Goal: Task Accomplishment & Management: Use online tool/utility

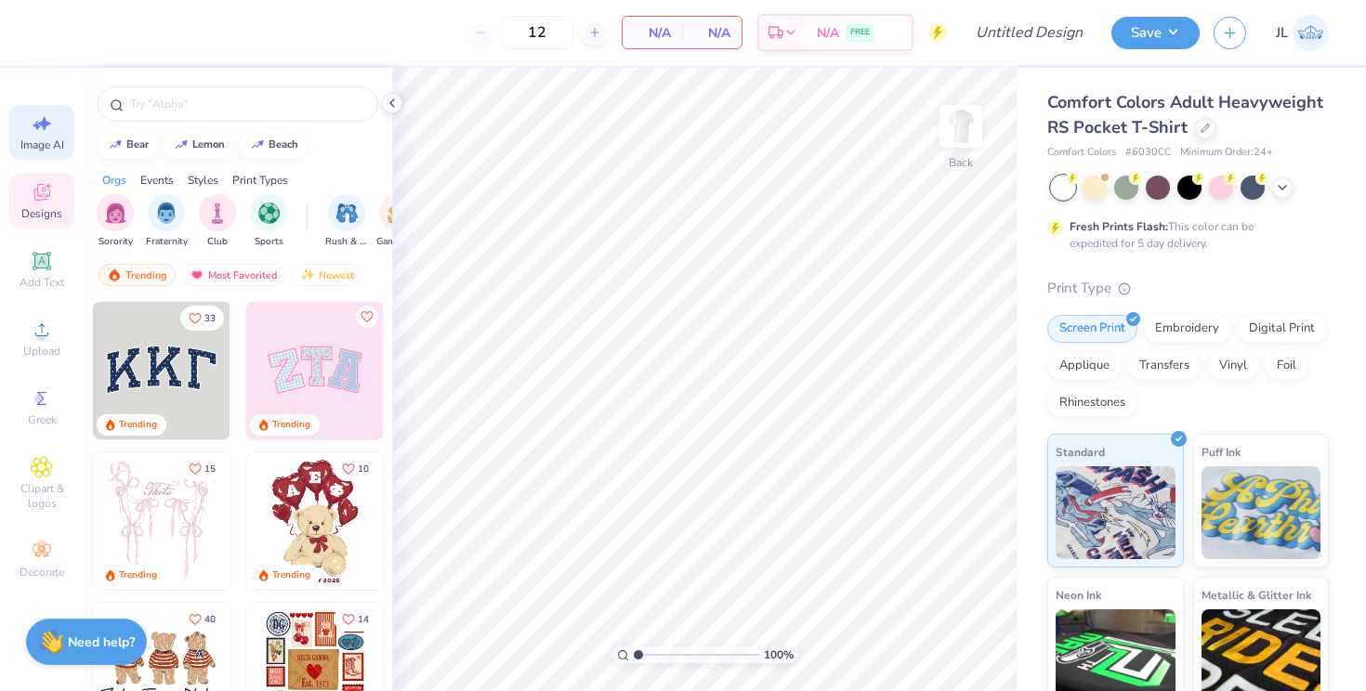
click at [46, 149] on span "Image AI" at bounding box center [42, 145] width 44 height 15
select select "4"
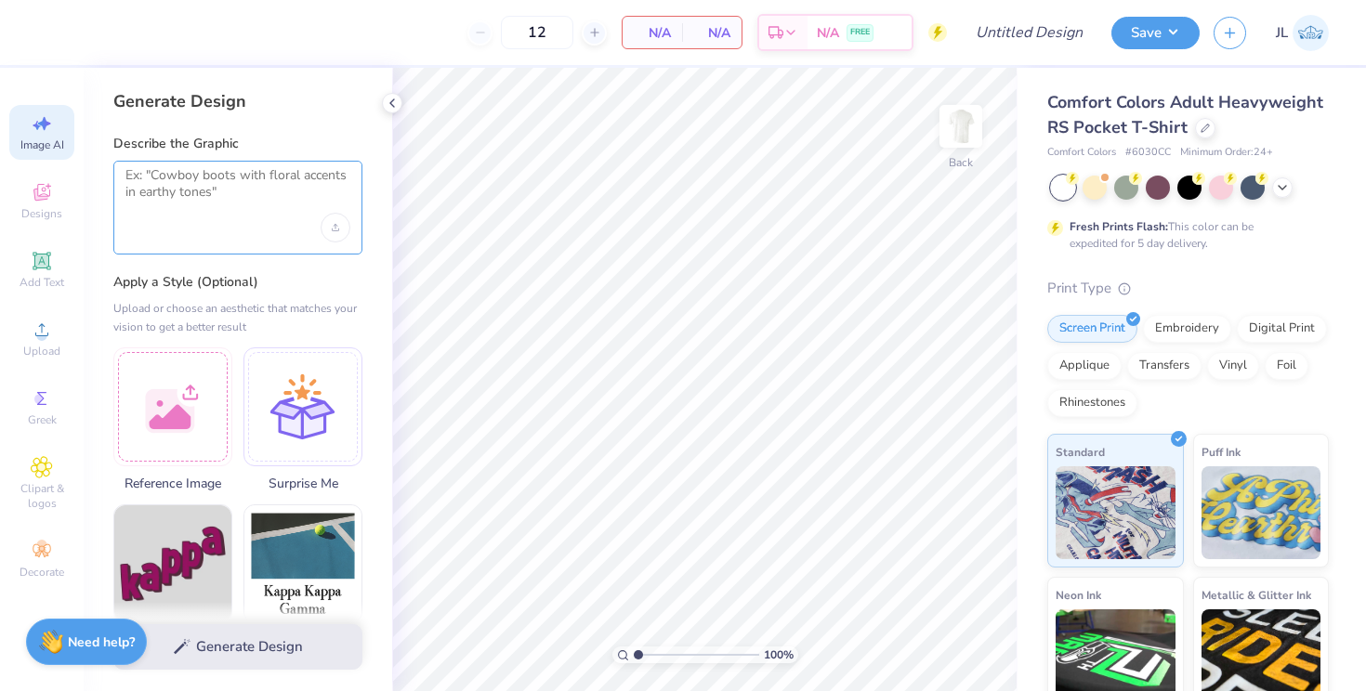
click at [251, 191] on textarea at bounding box center [237, 190] width 225 height 46
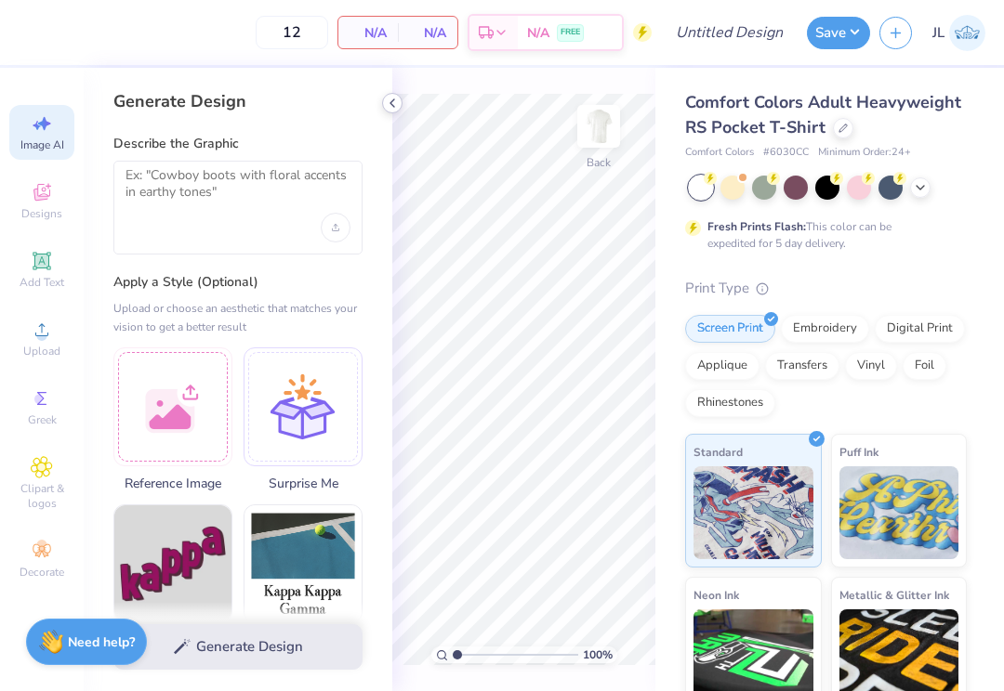
click at [391, 107] on icon at bounding box center [392, 103] width 15 height 15
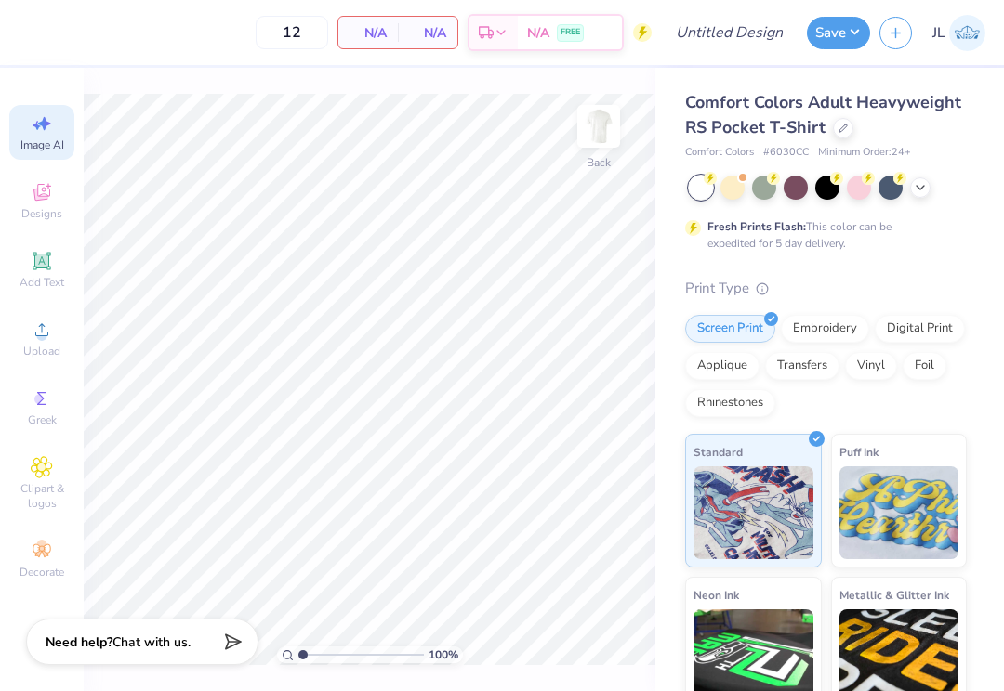
click at [49, 84] on div "Image AI Designs Add Text Upload Greek Clipart & logos Decorate" at bounding box center [42, 380] width 84 height 624
click at [45, 138] on span "Image AI" at bounding box center [42, 145] width 44 height 15
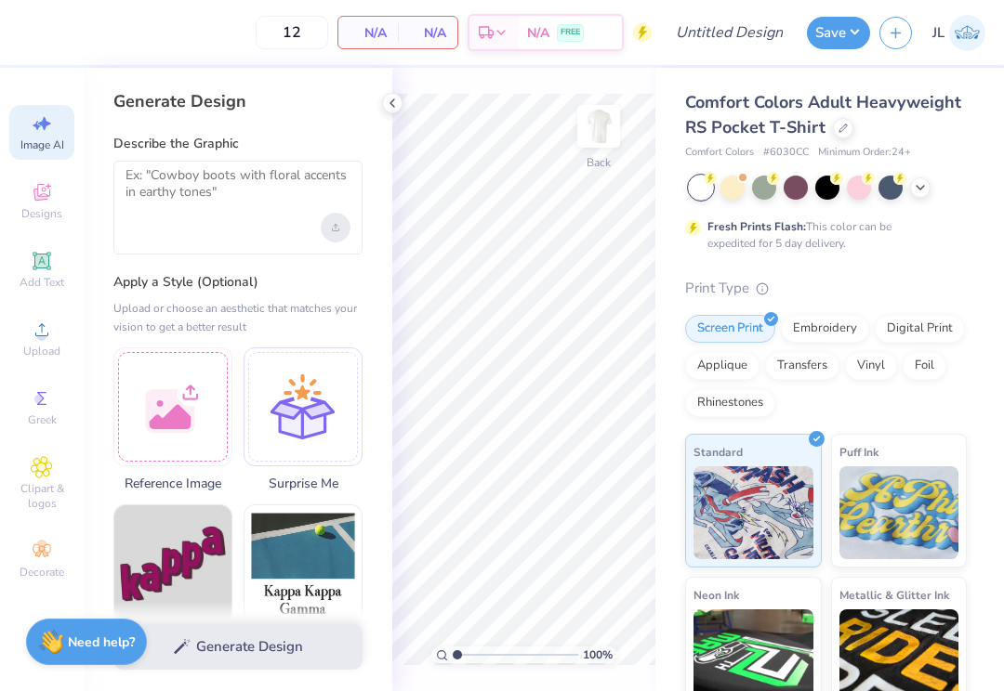
click at [338, 230] on div "Upload image" at bounding box center [336, 228] width 30 height 30
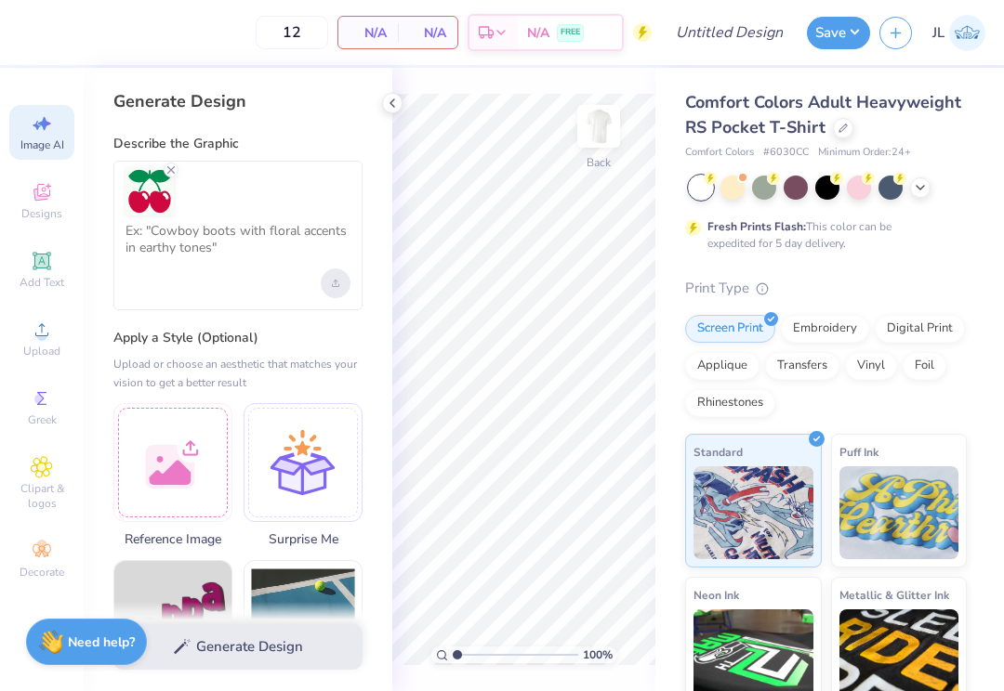
click at [335, 278] on div "Upload image" at bounding box center [336, 284] width 30 height 30
click at [217, 279] on div at bounding box center [237, 236] width 249 height 150
click at [156, 223] on textarea at bounding box center [237, 246] width 225 height 46
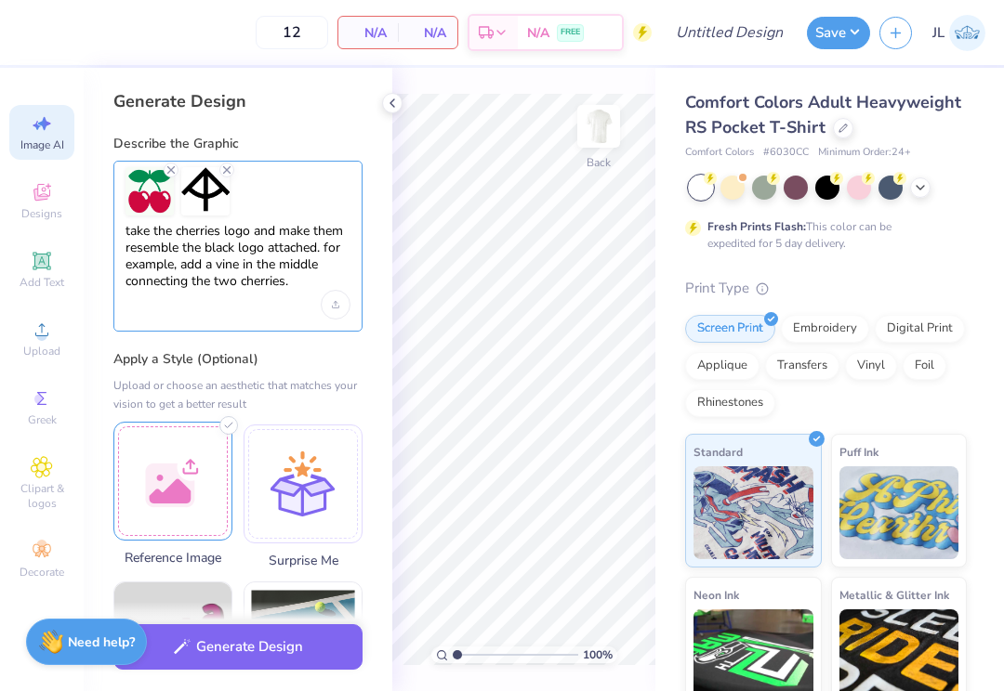
type textarea "take the cherries logo and make them resemble the black logo attached. for exam…"
click at [206, 473] on div at bounding box center [172, 481] width 119 height 119
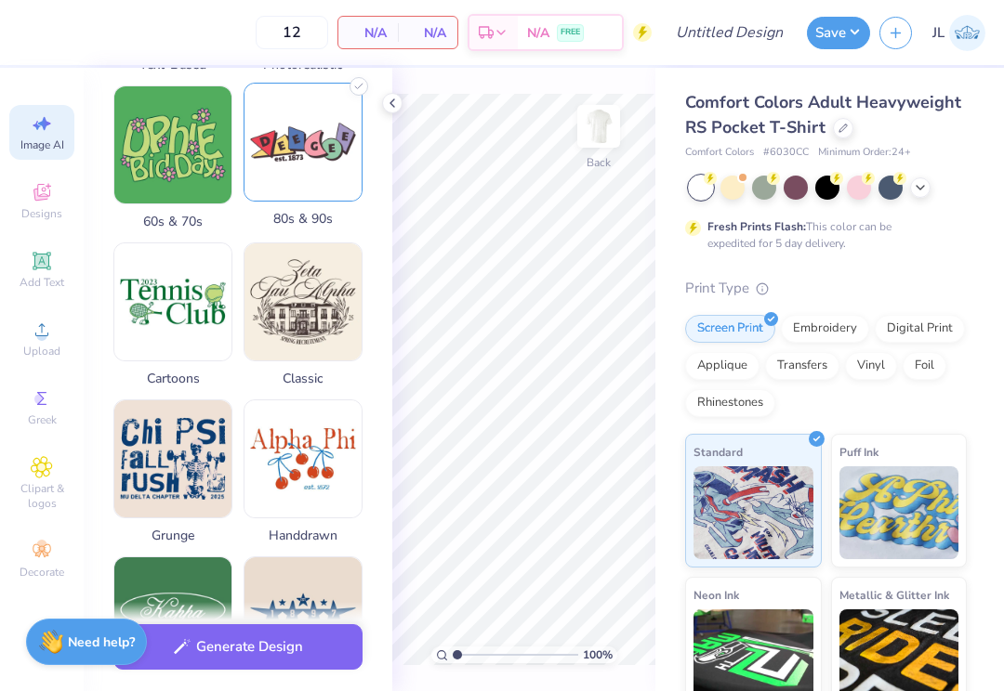
scroll to position [657, 0]
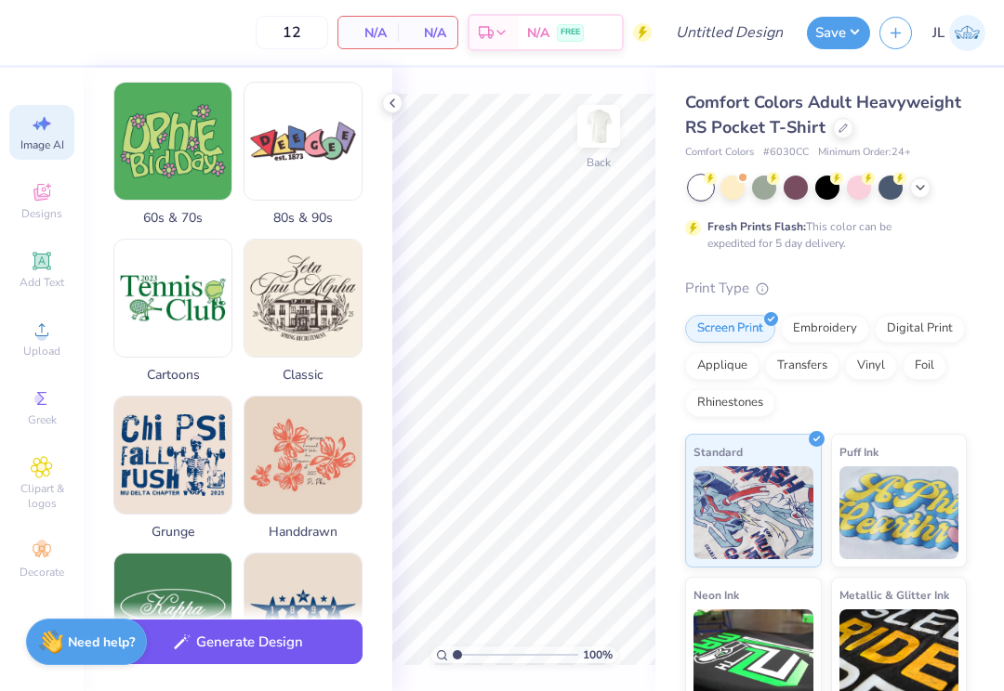
click at [269, 649] on button "Generate Design" at bounding box center [237, 643] width 249 height 46
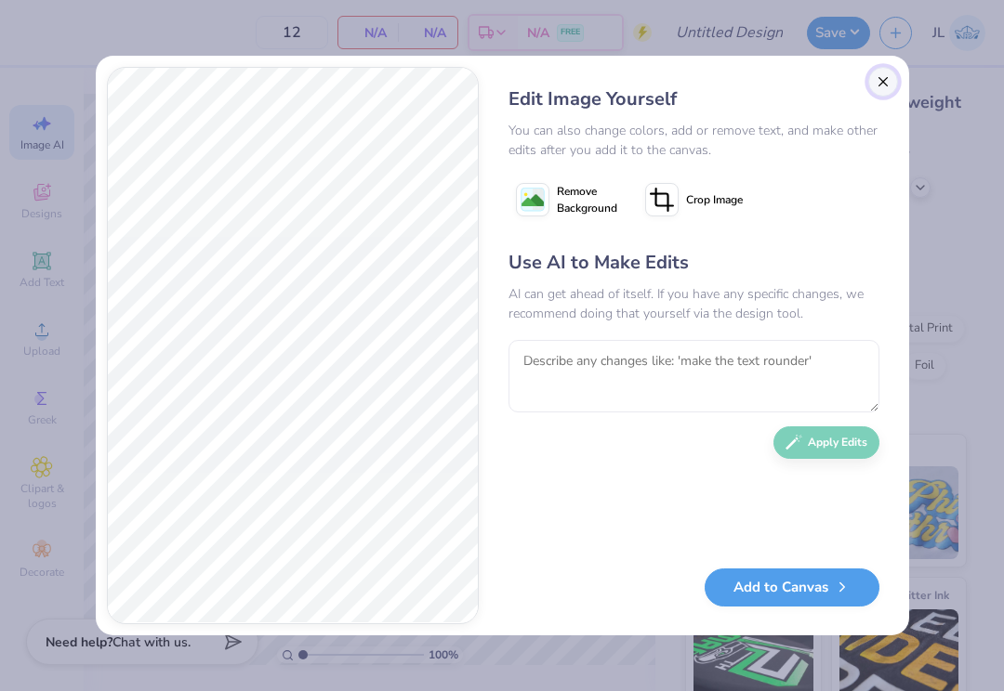
click at [881, 85] on button "Close" at bounding box center [883, 82] width 30 height 30
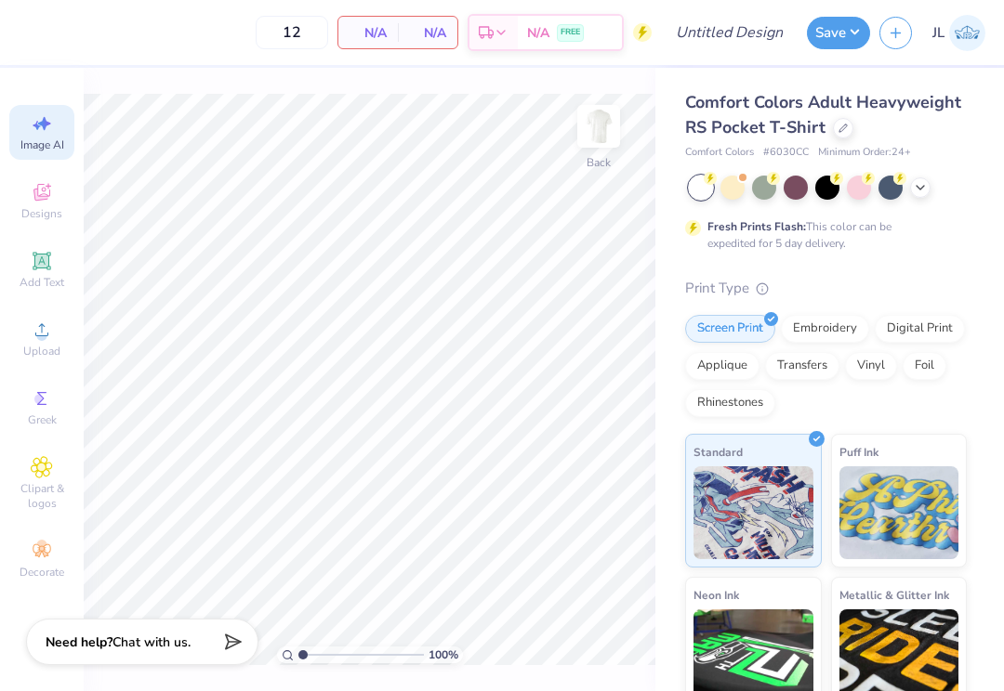
scroll to position [0, 42]
click at [839, 130] on icon at bounding box center [842, 126] width 7 height 7
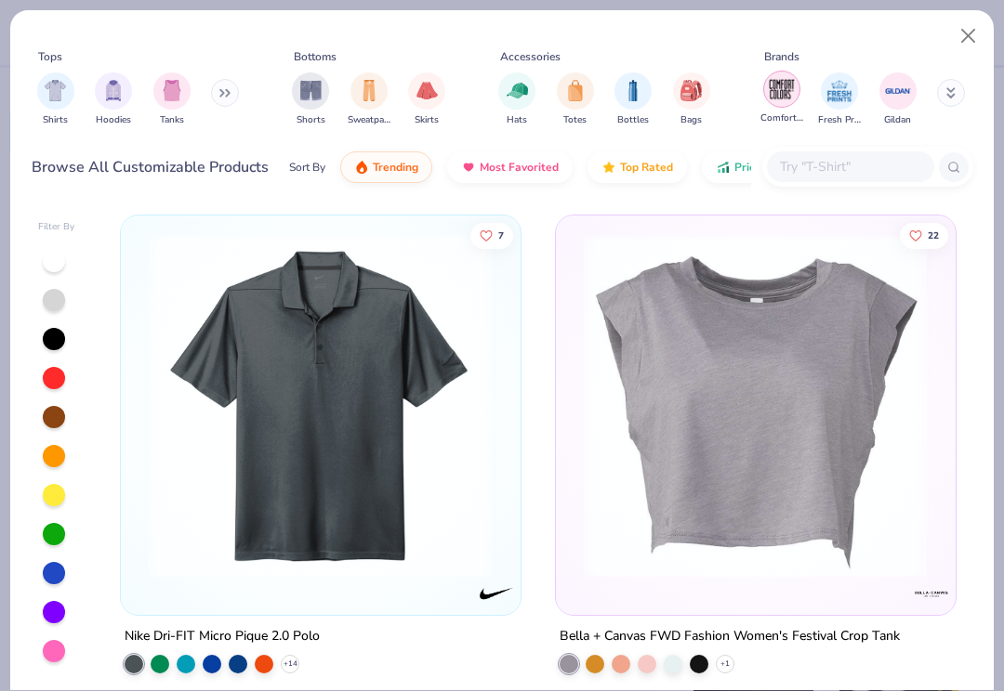
click at [777, 83] on img "filter for Comfort Colors" at bounding box center [782, 89] width 28 height 28
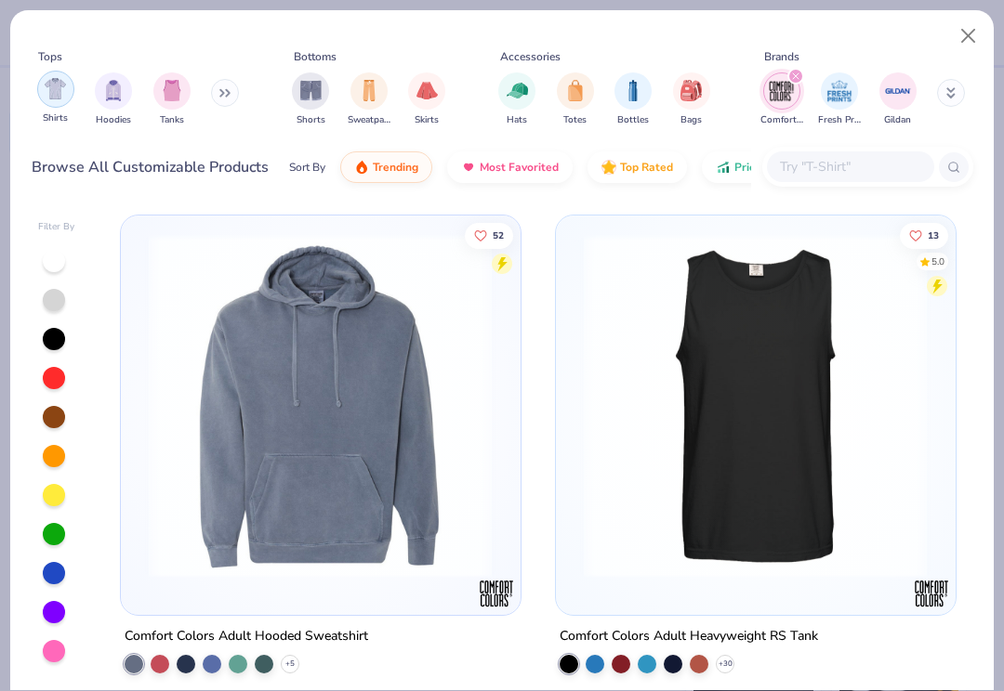
click at [72, 92] on div "filter for Shirts" at bounding box center [55, 89] width 37 height 37
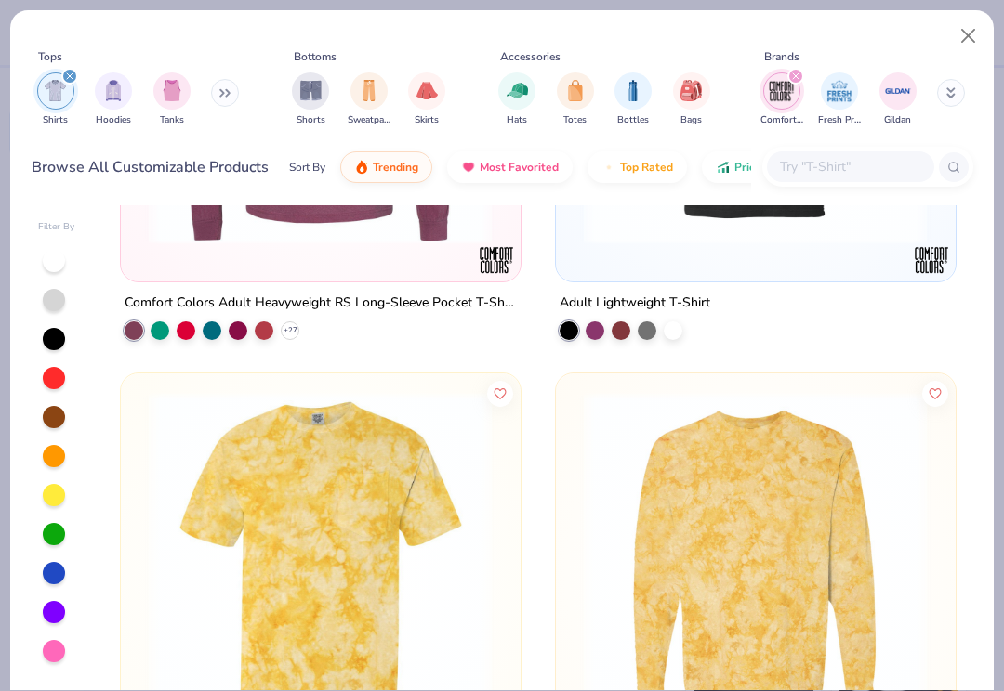
scroll to position [1219, 0]
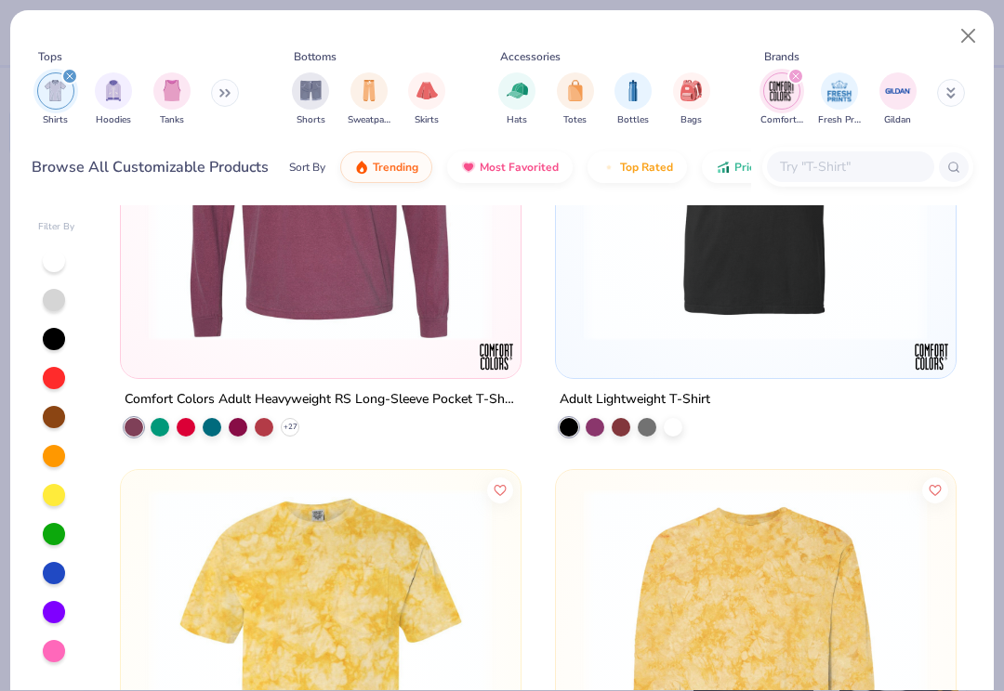
click at [746, 336] on img at bounding box center [755, 169] width 362 height 344
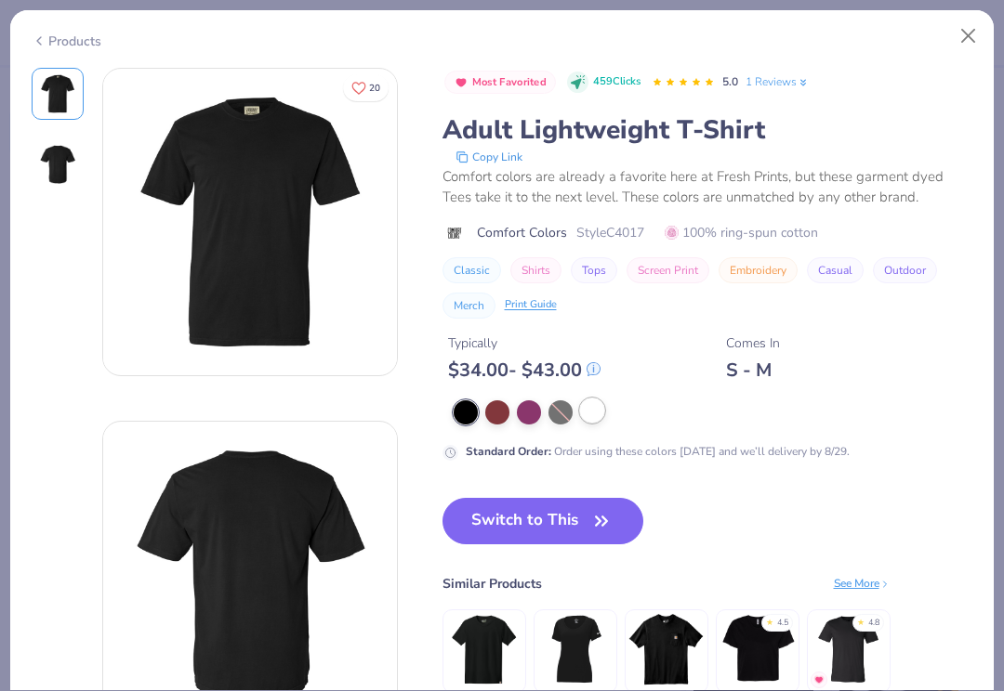
click at [580, 414] on div at bounding box center [592, 411] width 24 height 24
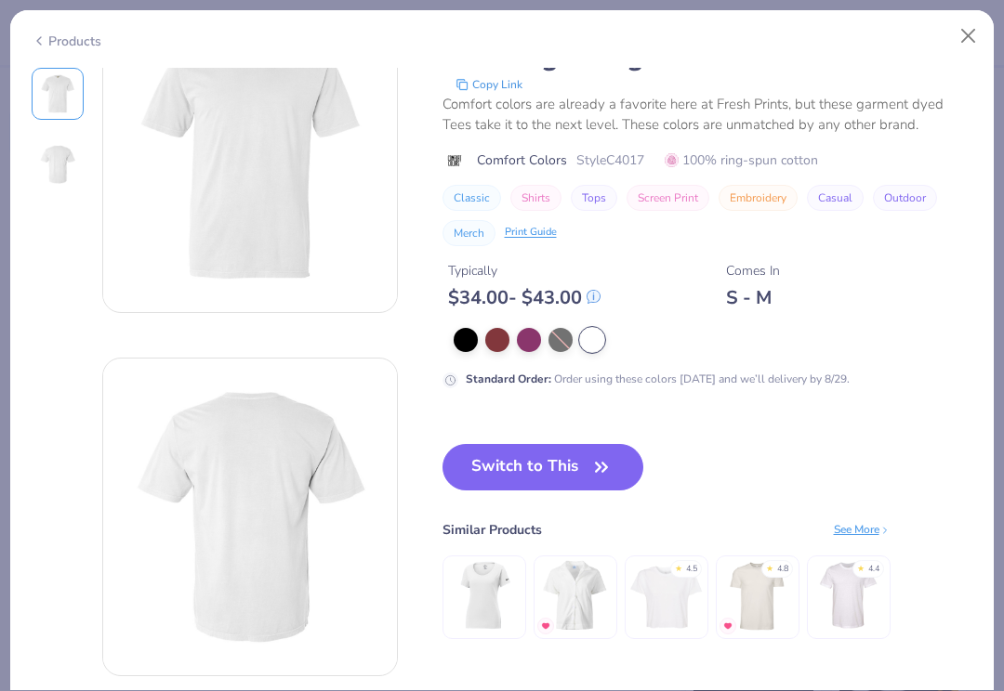
scroll to position [58, 0]
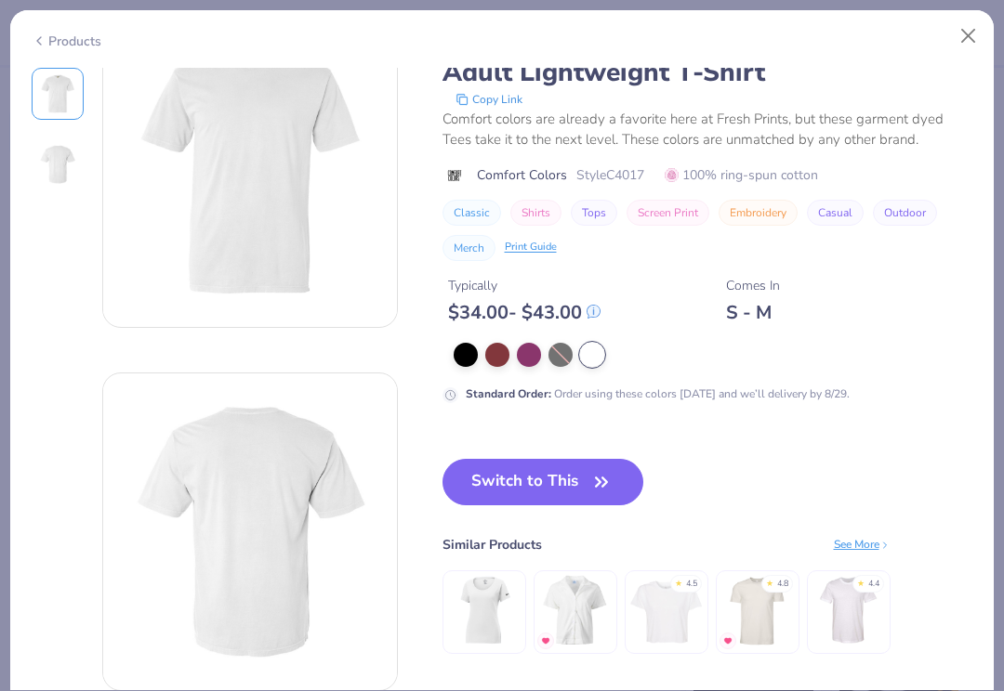
click at [289, 256] on img at bounding box center [250, 169] width 294 height 294
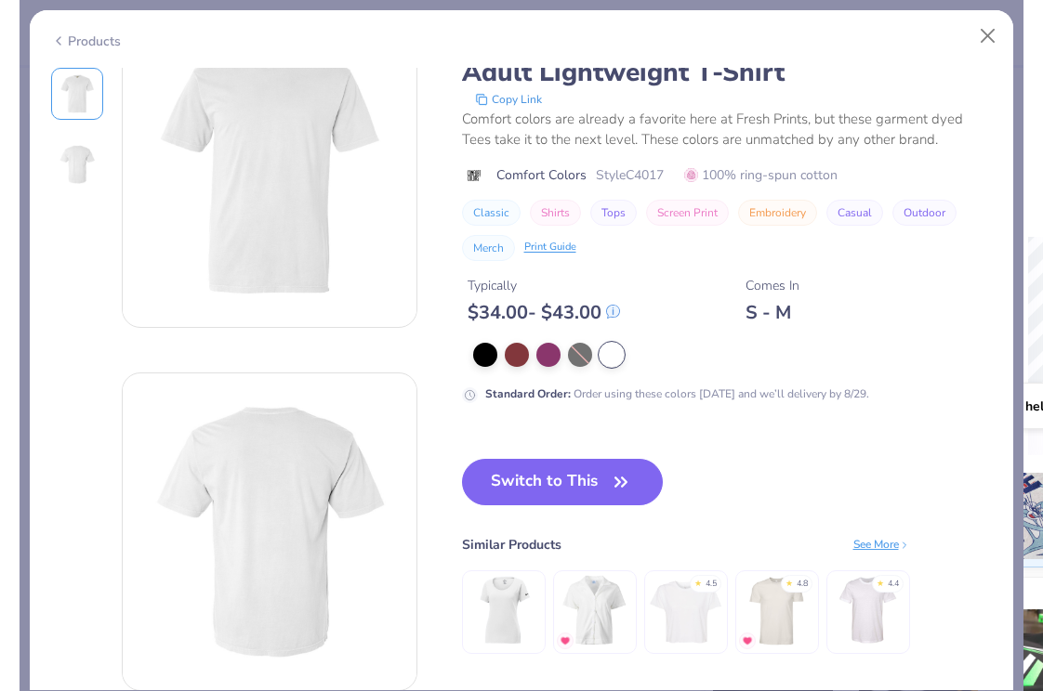
scroll to position [0, 0]
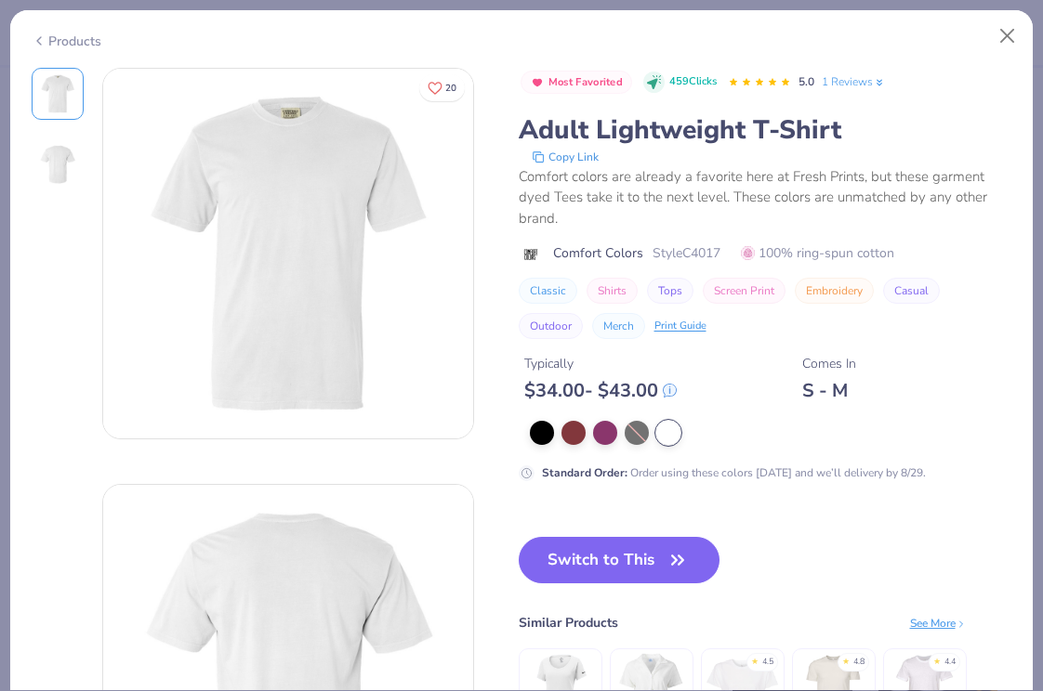
click at [95, 48] on div "Products" at bounding box center [67, 42] width 70 height 20
click at [72, 38] on div "Tops Shirts Hoodies Tanks Bottoms Shorts Sweatpants Skirts Accessories Hats Tot…" at bounding box center [522, 87] width 980 height 110
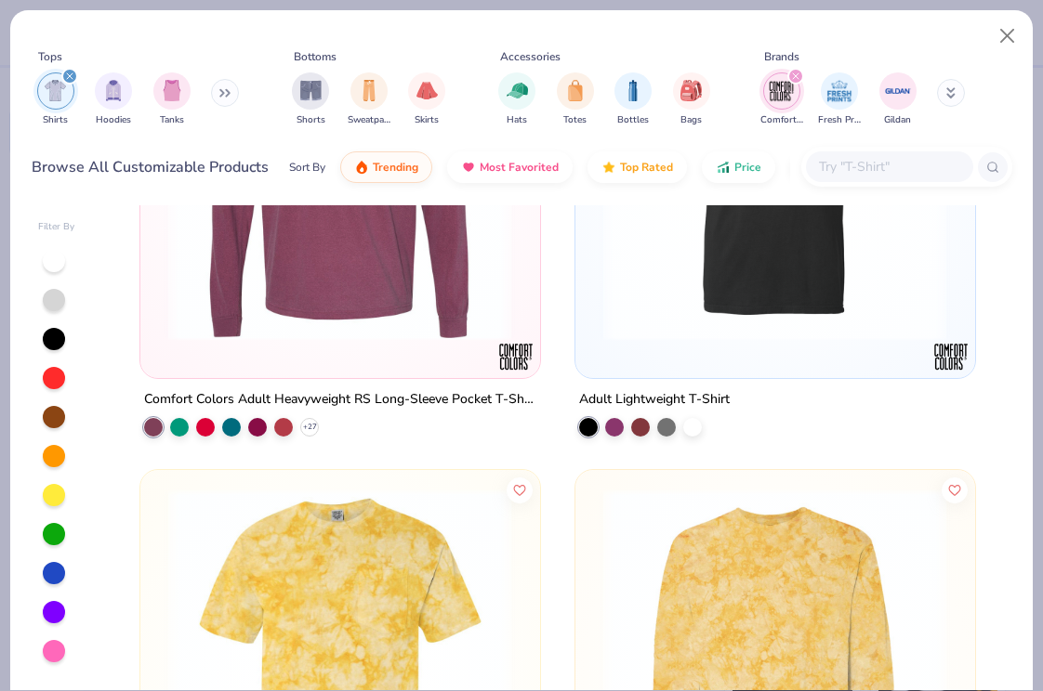
click at [867, 165] on input "text" at bounding box center [888, 166] width 143 height 21
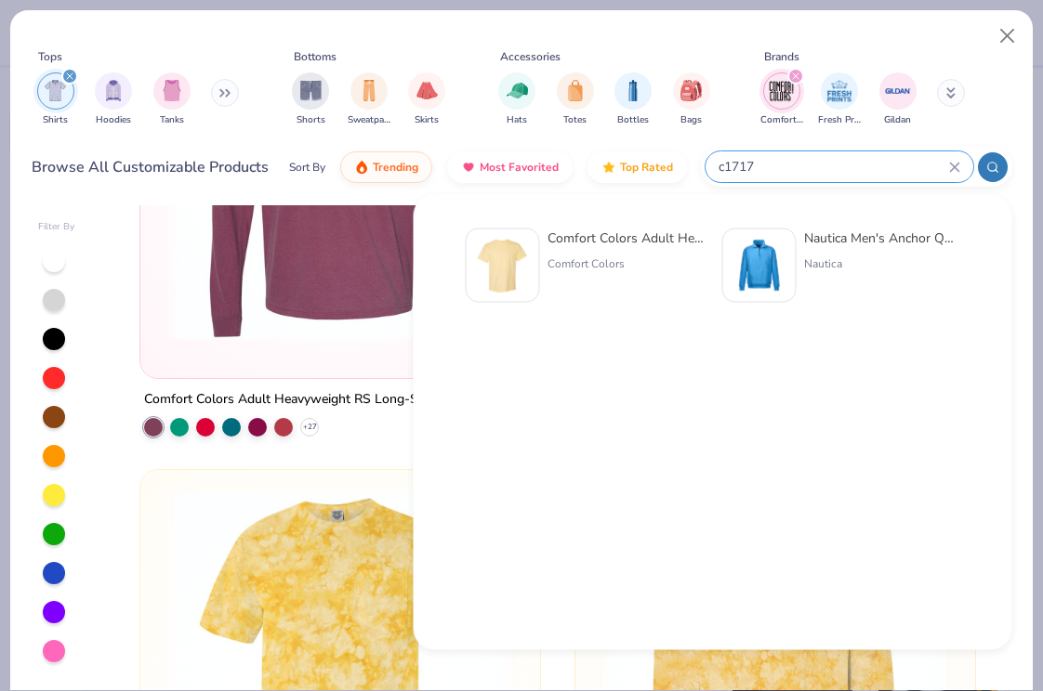
type input "c1717"
click at [610, 251] on div "Comfort Colors Adult Heavyweight T-Shirt Comfort Colors" at bounding box center [625, 266] width 156 height 74
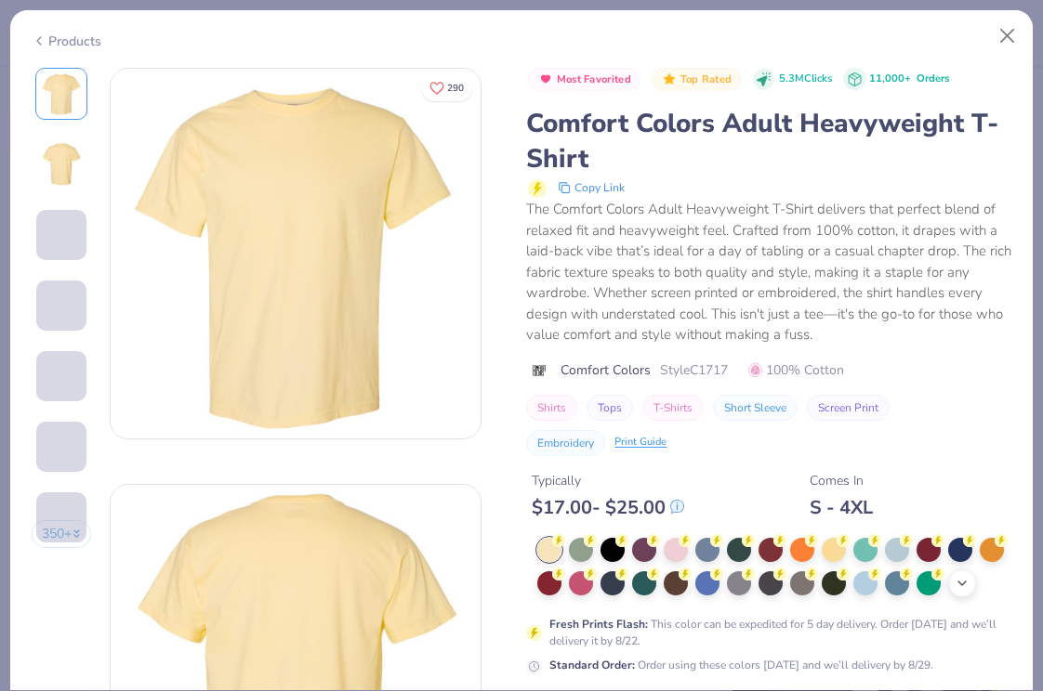
click at [963, 594] on div "+ 38" at bounding box center [962, 584] width 28 height 28
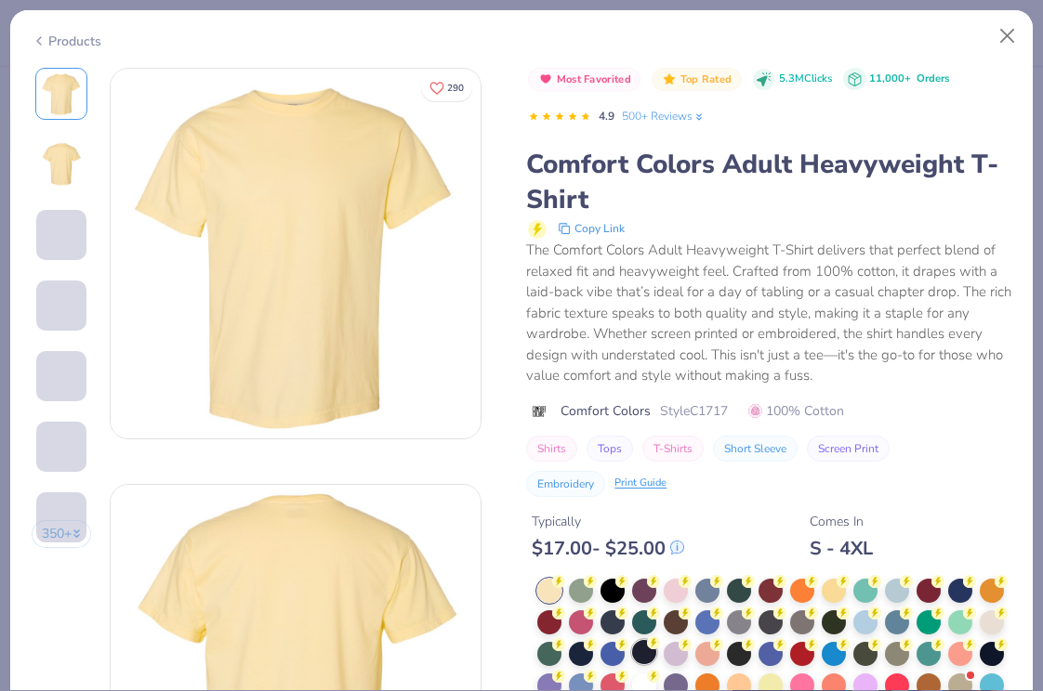
scroll to position [58, 0]
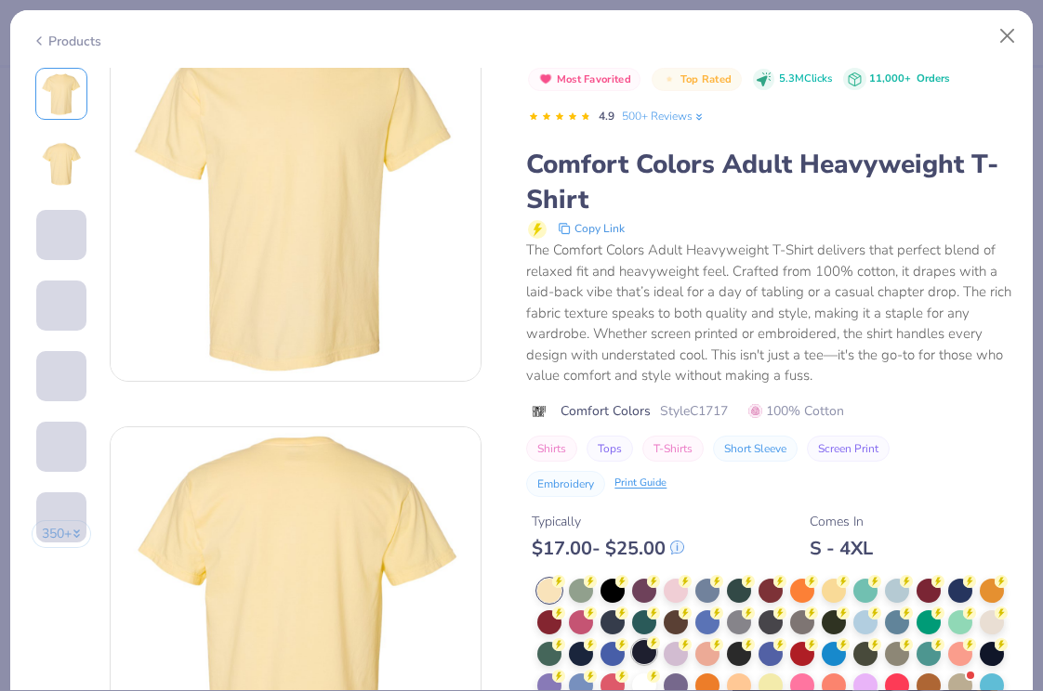
click at [644, 640] on div at bounding box center [644, 652] width 24 height 24
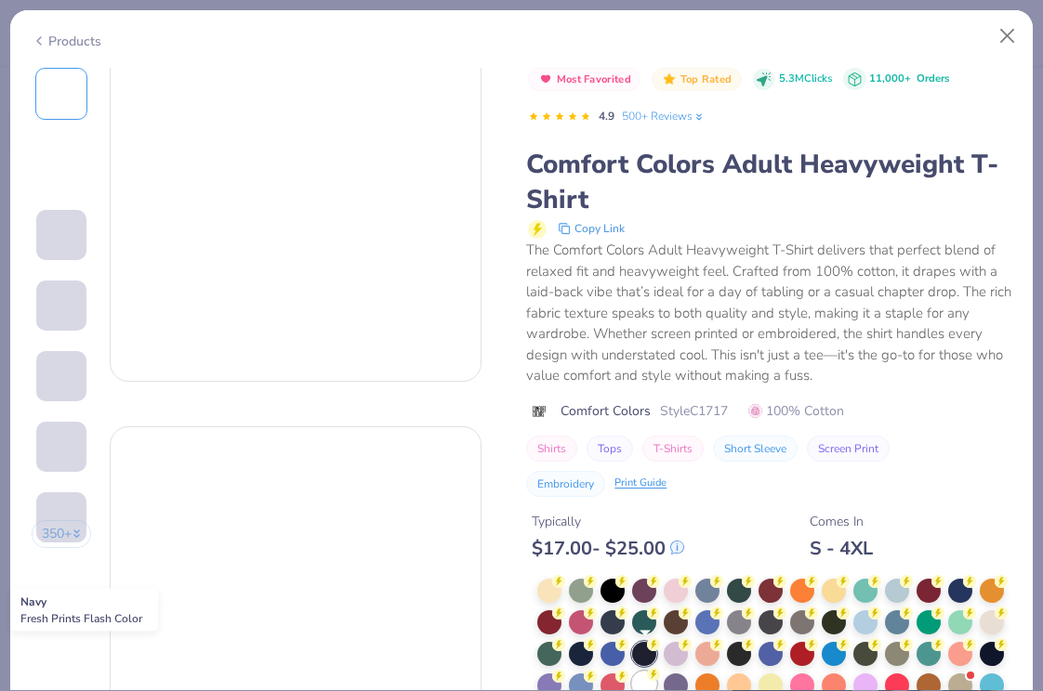
scroll to position [116, 0]
click at [565, 588] on circle at bounding box center [558, 581] width 13 height 13
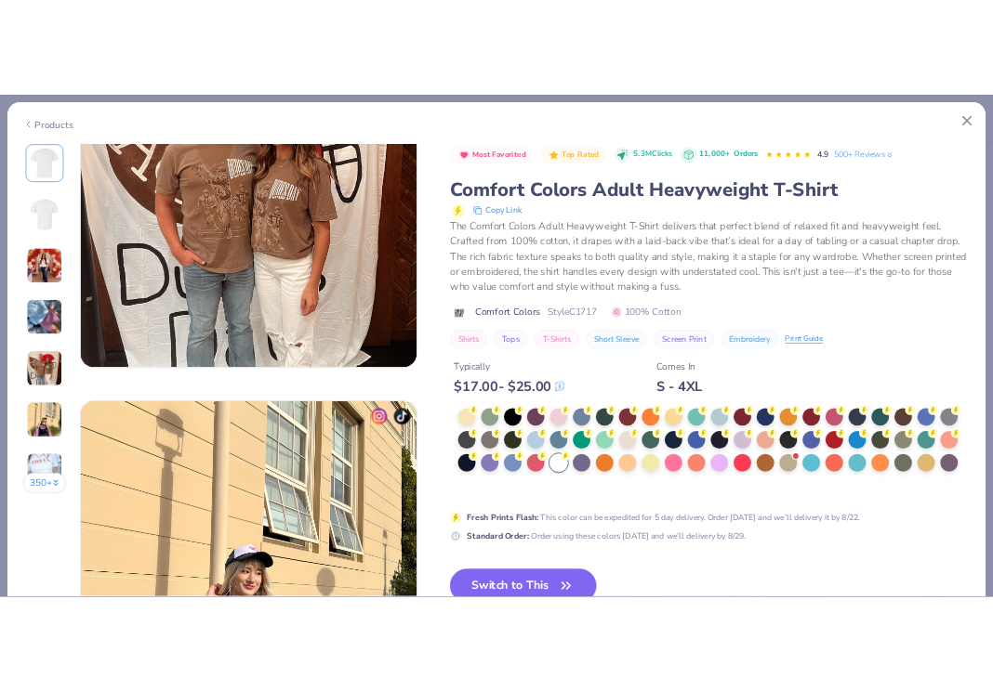
scroll to position [2196, 0]
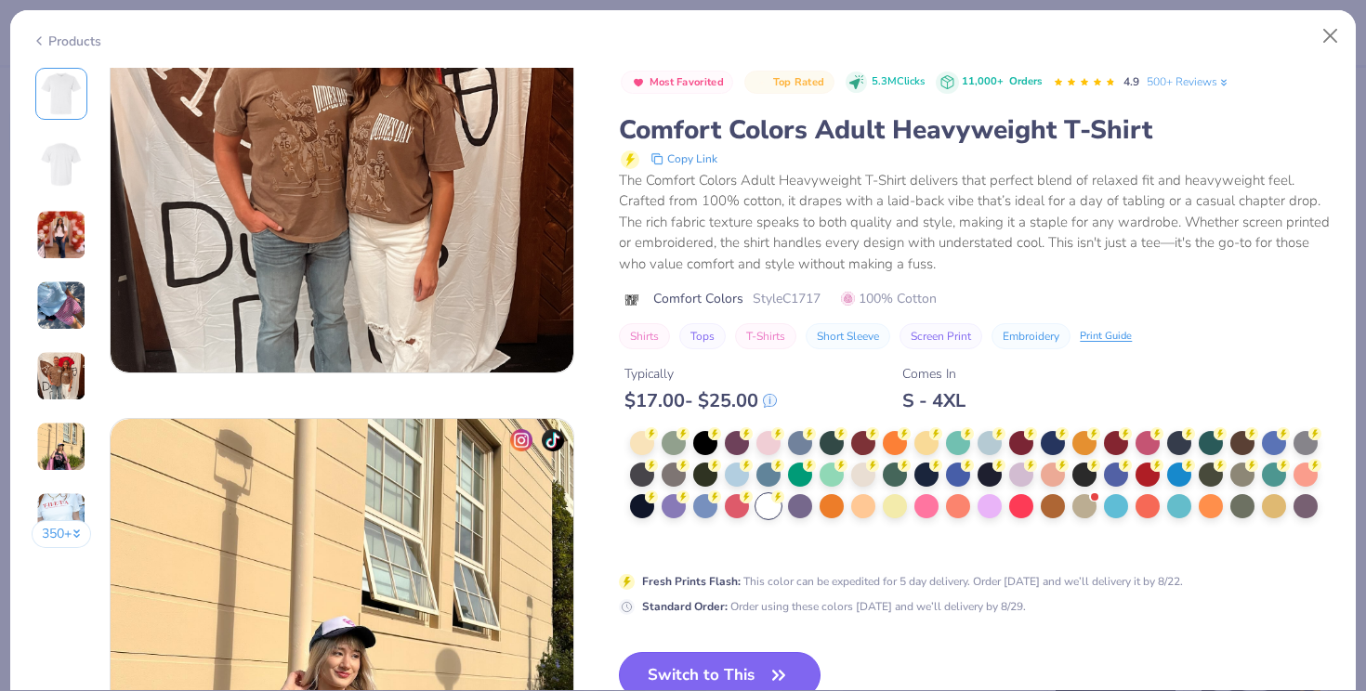
click at [704, 656] on button "Switch to This" at bounding box center [720, 675] width 202 height 46
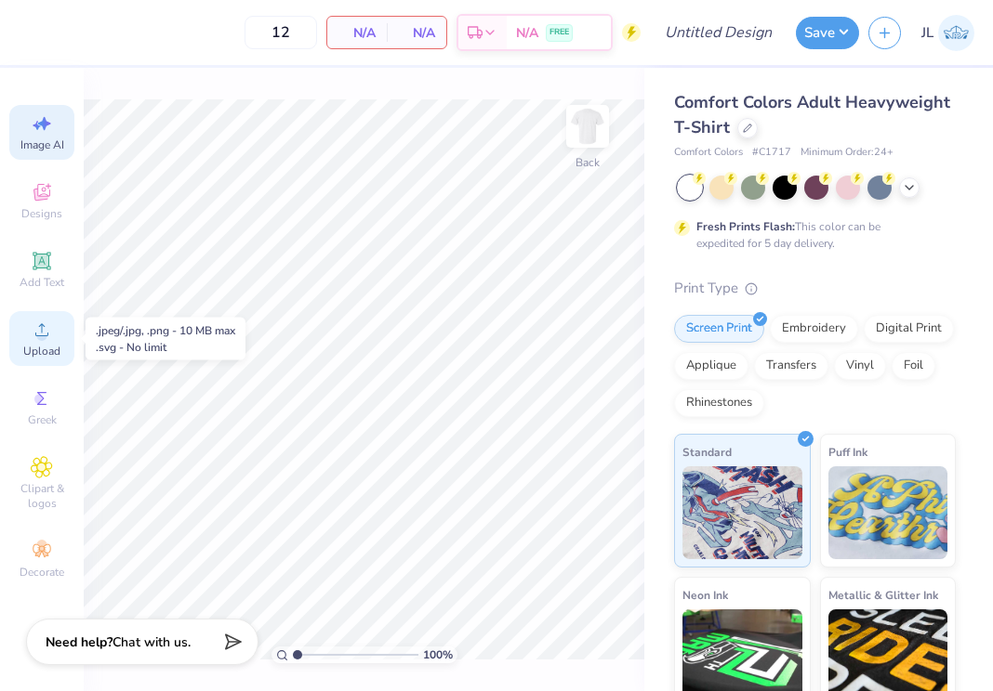
click at [49, 353] on span "Upload" at bounding box center [41, 351] width 37 height 15
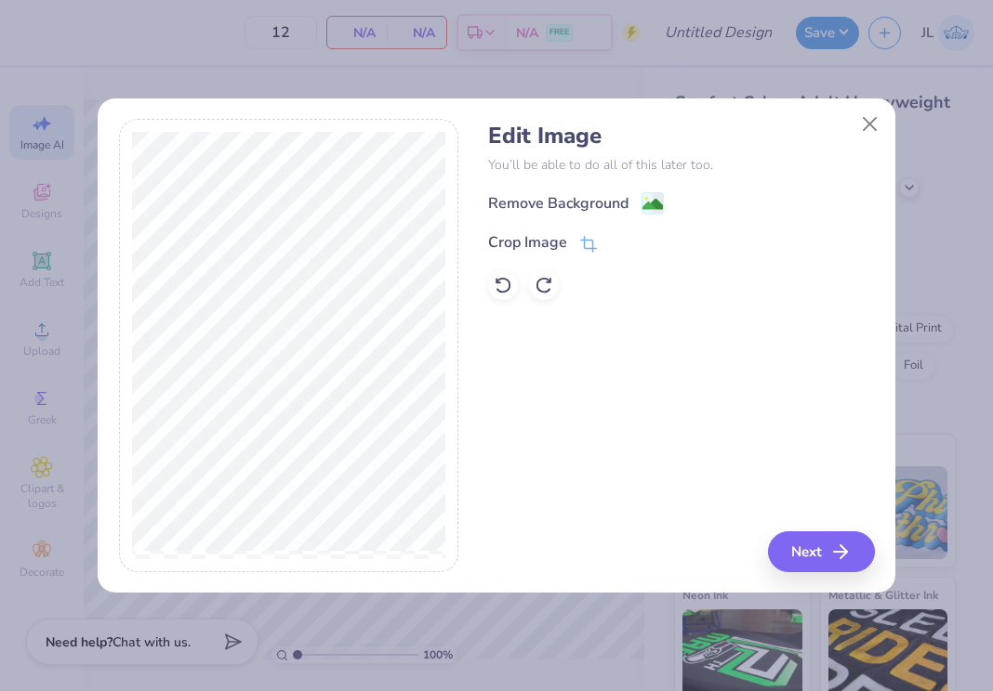
click at [529, 220] on div "Remove Background Crop Image" at bounding box center [681, 245] width 386 height 109
click at [526, 214] on div "Remove Background" at bounding box center [558, 205] width 140 height 22
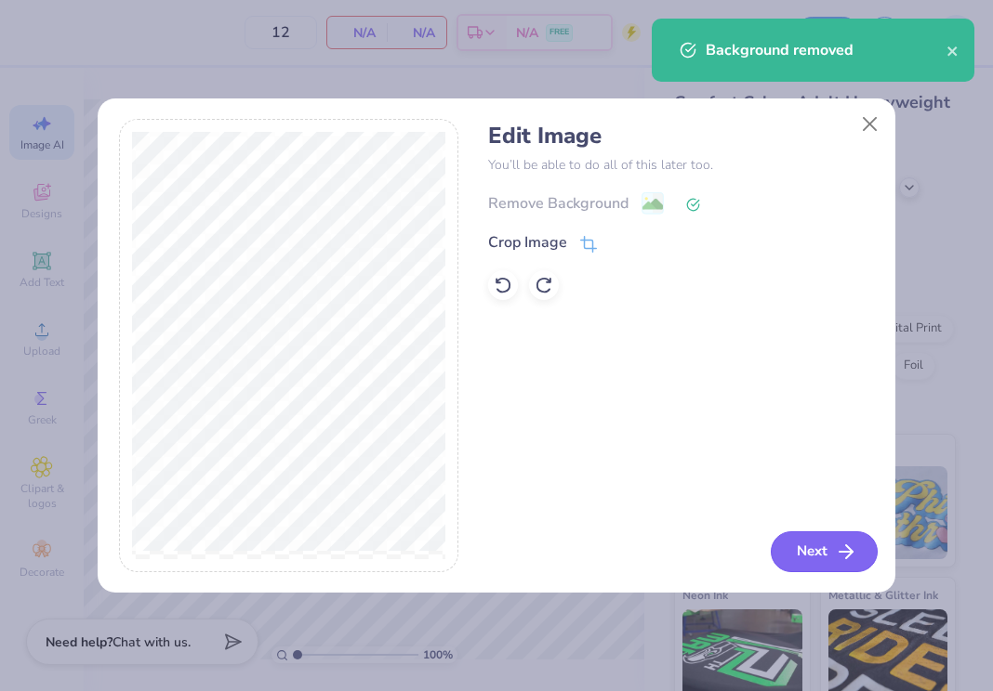
click at [796, 543] on button "Next" at bounding box center [823, 552] width 107 height 41
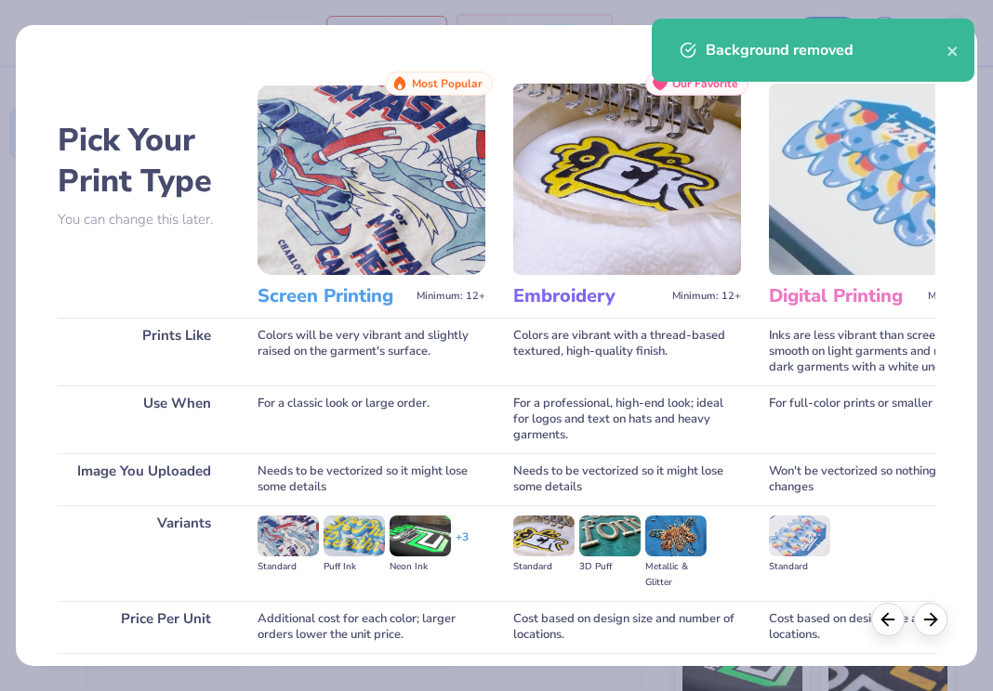
scroll to position [142, 0]
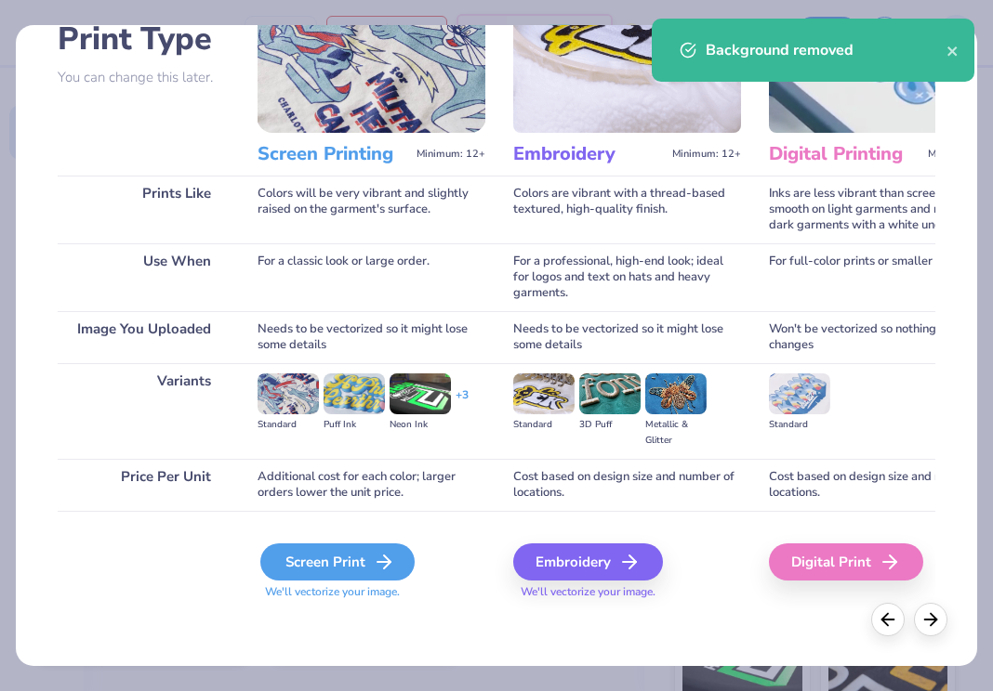
click at [365, 561] on div "Screen Print" at bounding box center [337, 562] width 154 height 37
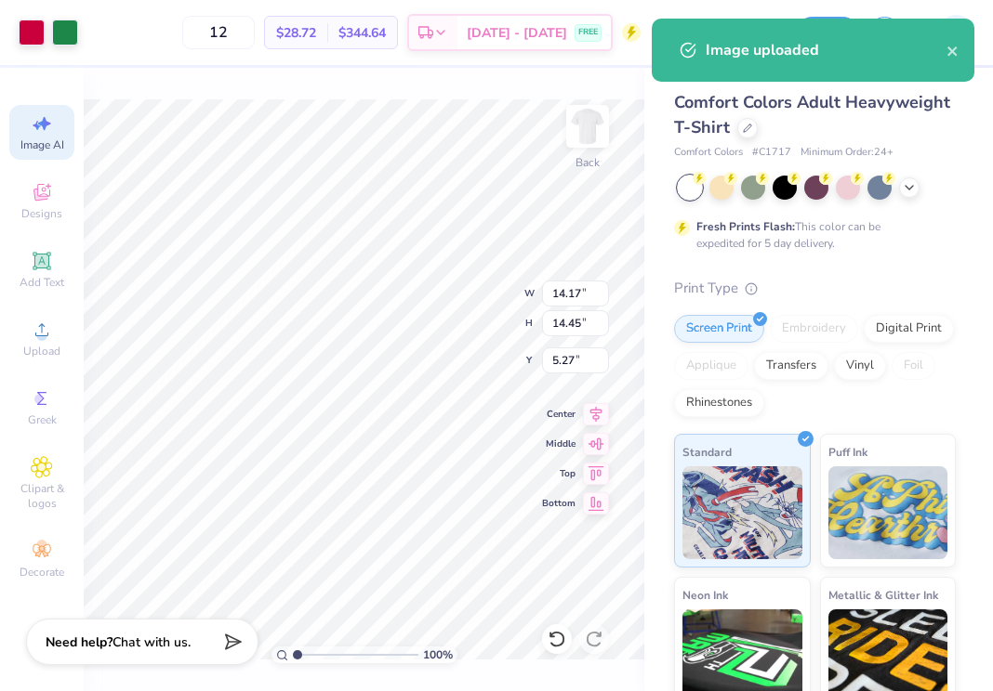
type input "6.88"
type input "7.01"
type input "1.55"
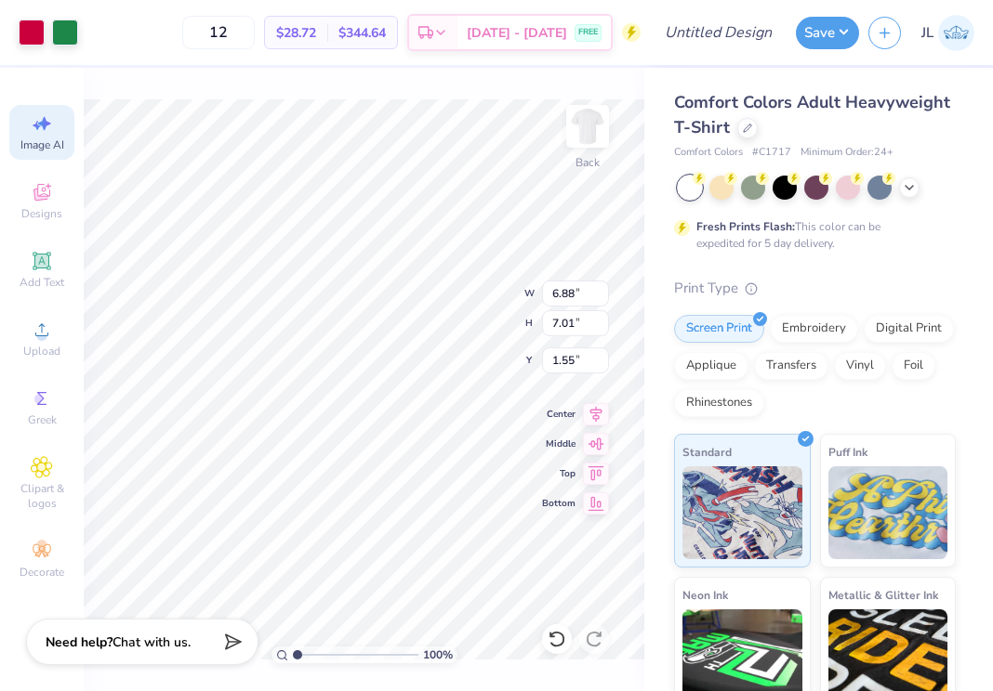
type input "3.52"
type input "3.59"
type input "3.40"
click at [54, 145] on span "Image AI" at bounding box center [42, 145] width 44 height 15
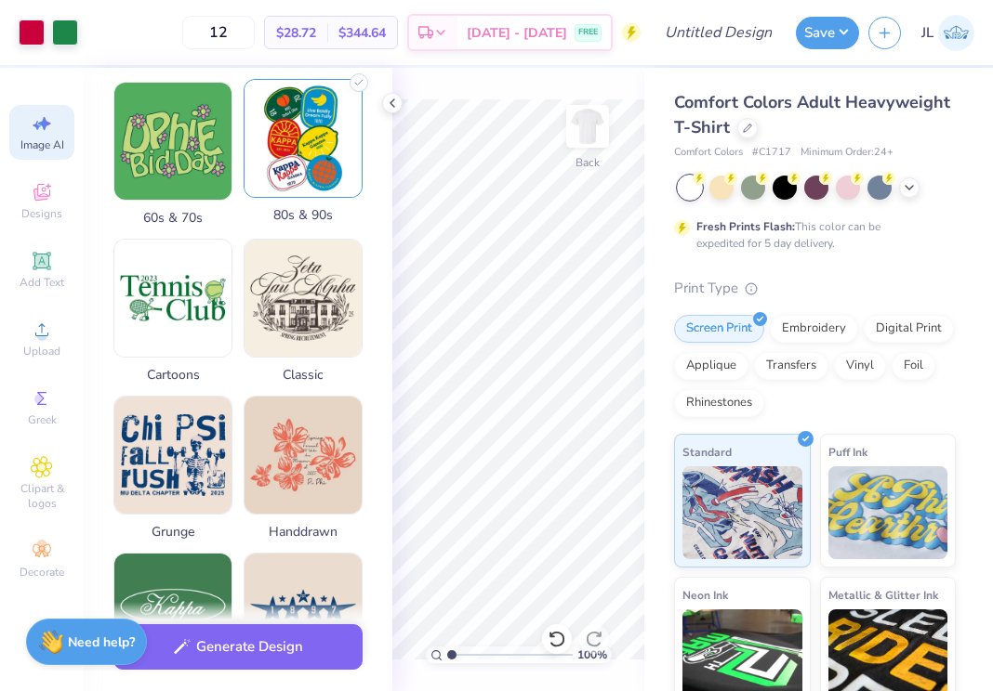
scroll to position [0, 0]
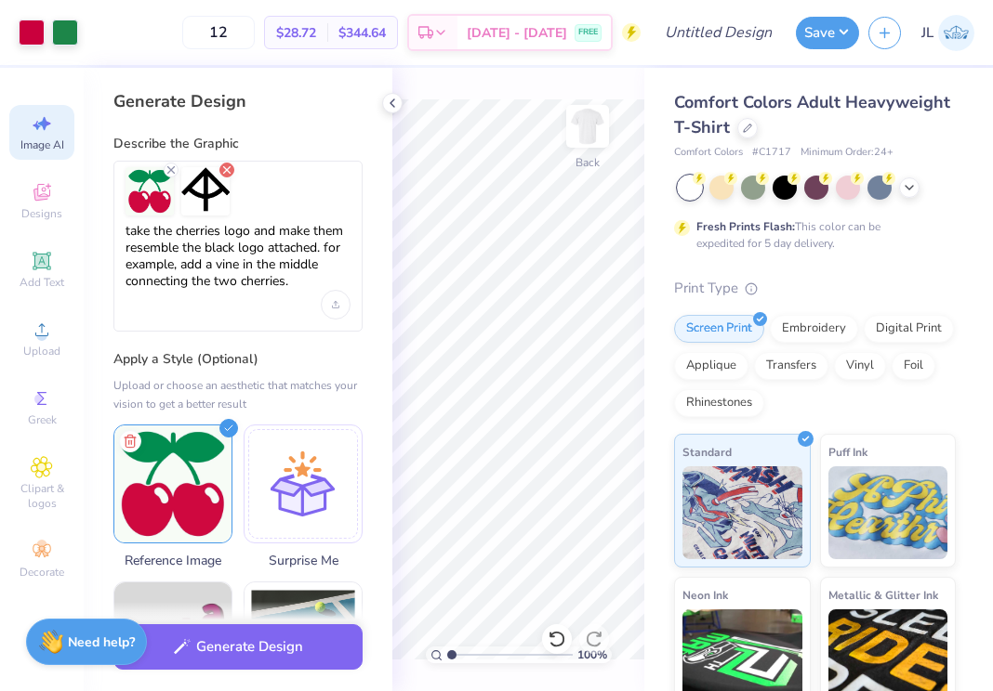
click at [228, 177] on icon "Remove uploaded image" at bounding box center [226, 170] width 15 height 15
click at [177, 171] on icon "Remove uploaded image" at bounding box center [171, 170] width 15 height 15
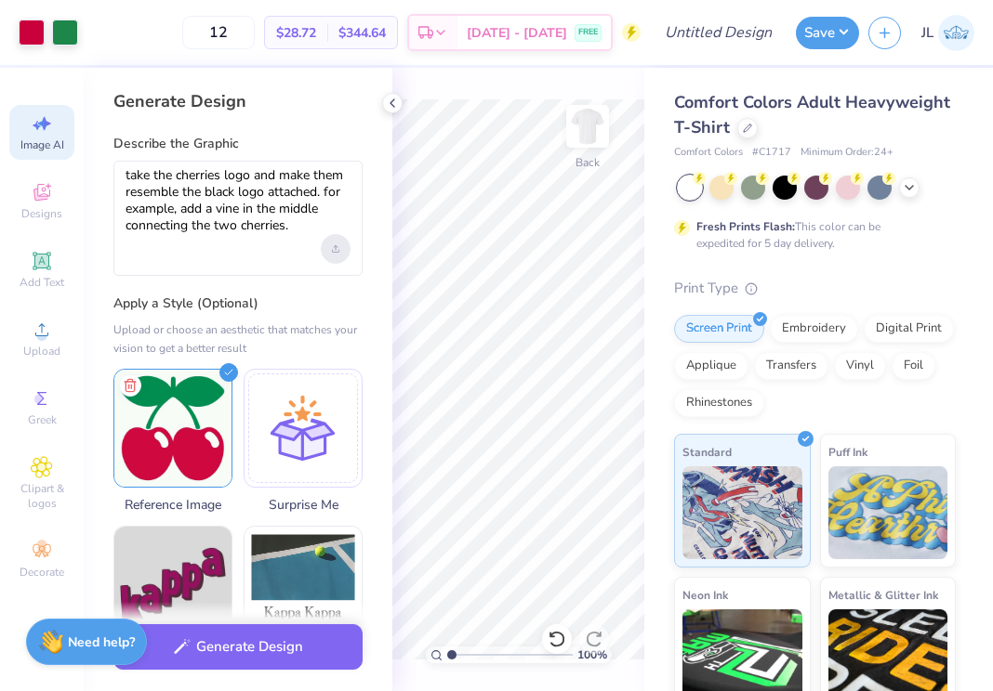
click at [335, 247] on icon "Upload image" at bounding box center [335, 248] width 7 height 7
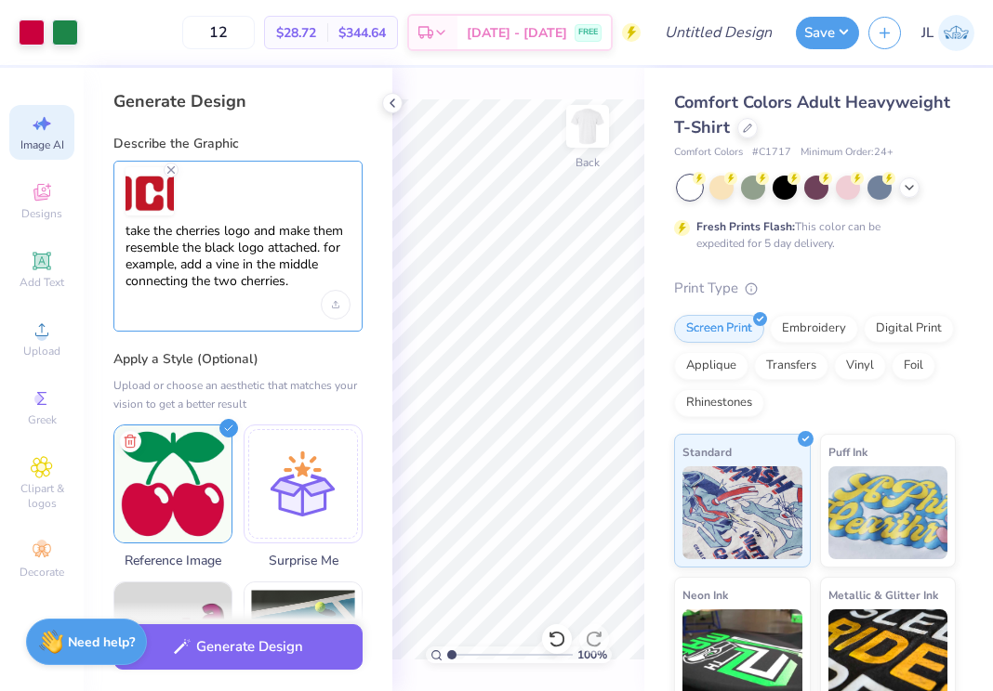
click at [272, 268] on textarea "take the cherries logo and make them resemble the black logo attached. for exam…" at bounding box center [237, 257] width 225 height 68
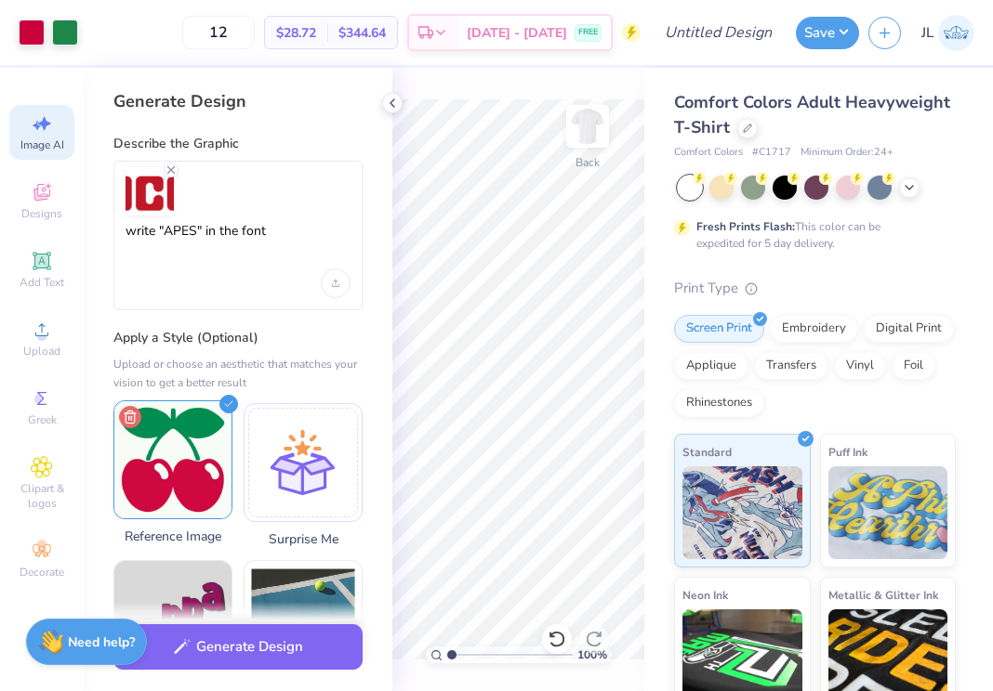
click at [136, 414] on icon at bounding box center [130, 417] width 22 height 22
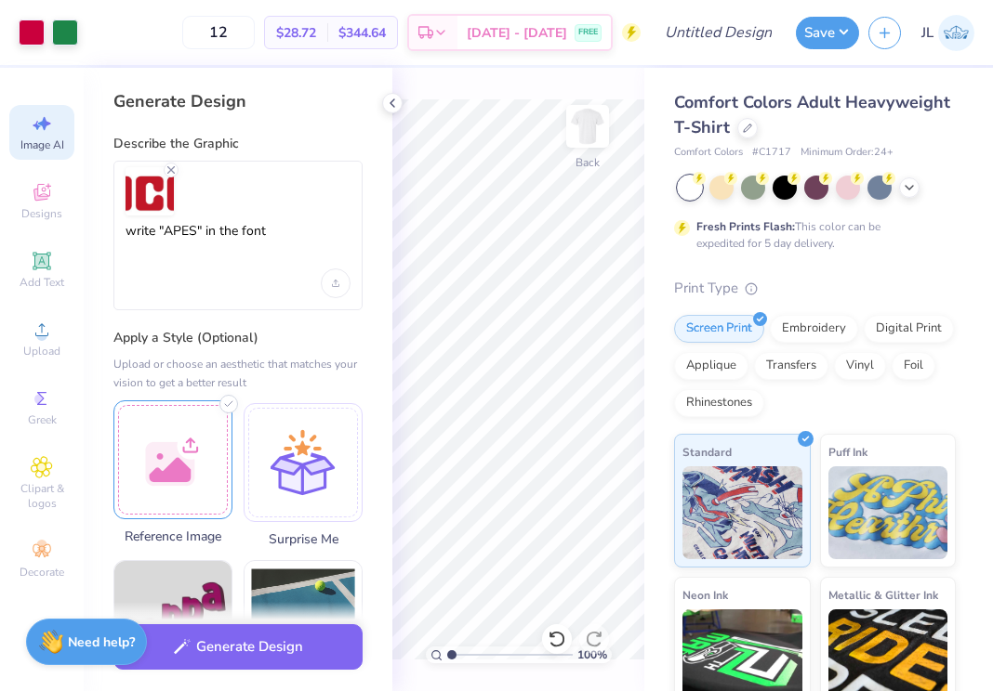
click at [164, 478] on div at bounding box center [172, 460] width 119 height 119
click at [188, 423] on div at bounding box center [172, 460] width 119 height 119
click at [188, 455] on div at bounding box center [172, 460] width 119 height 119
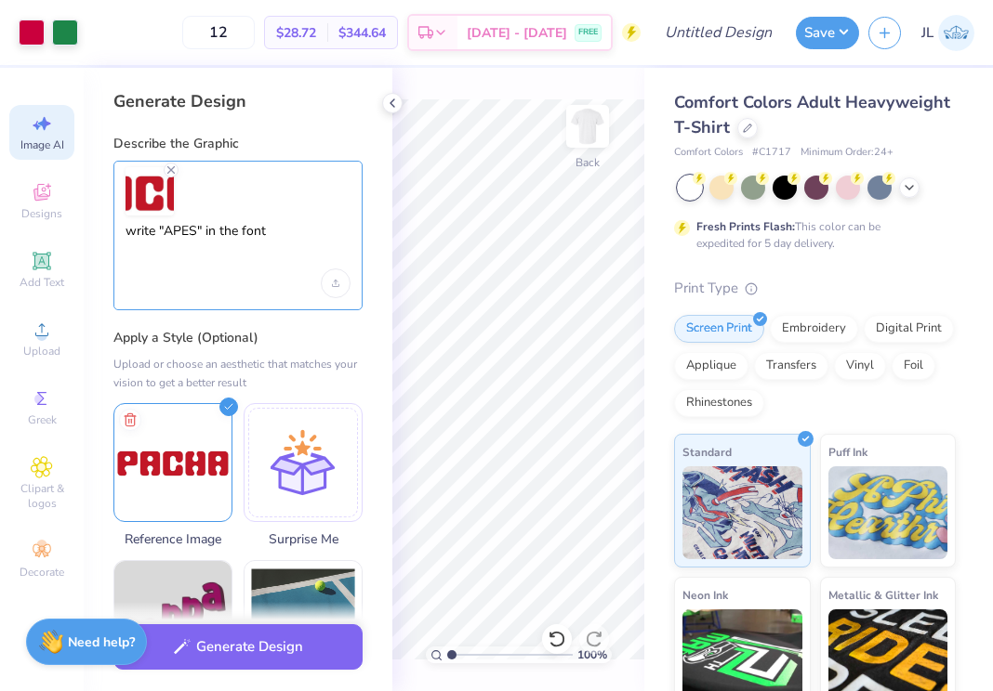
click at [283, 227] on textarea "write "APES" in the font" at bounding box center [237, 246] width 225 height 46
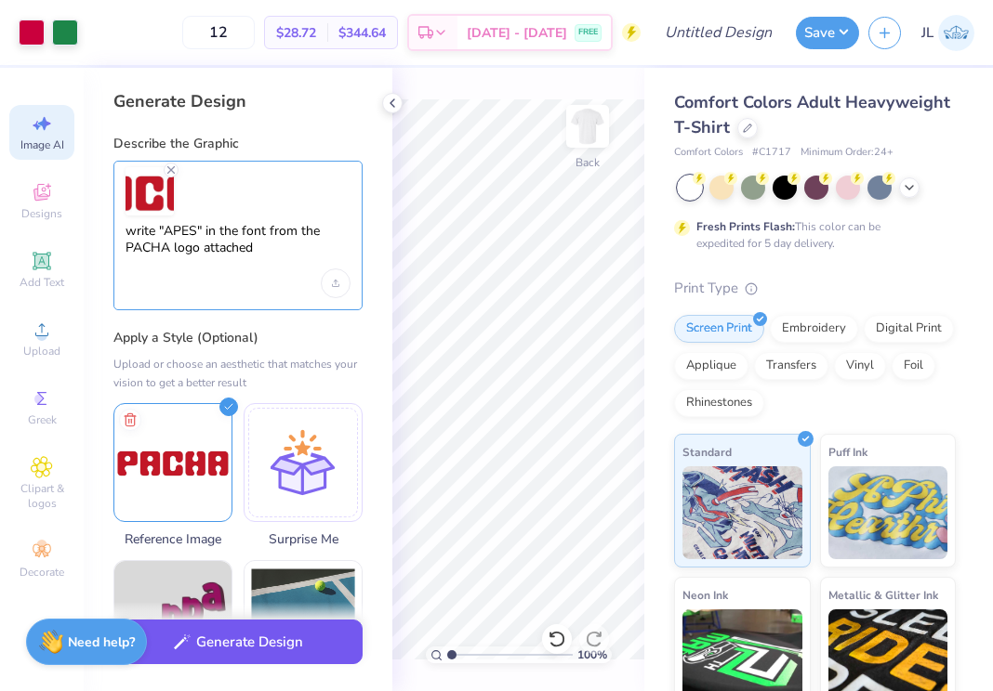
type textarea "write "APES" in the font from the PACHA logo attached"
click at [252, 656] on button "Generate Design" at bounding box center [237, 643] width 249 height 46
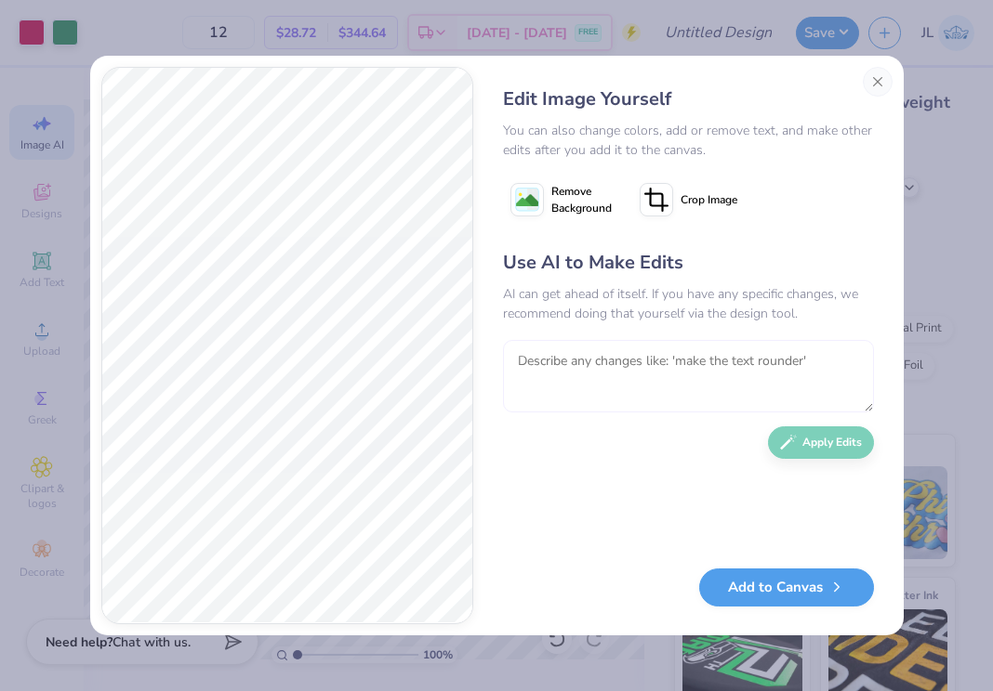
click at [634, 353] on textarea at bounding box center [688, 376] width 371 height 72
type textarea "it should exactly mirror the reference image color, font, size, etc"
click at [833, 451] on button "Apply Edits" at bounding box center [821, 443] width 106 height 33
click at [754, 584] on button "Add to Canvas" at bounding box center [786, 583] width 175 height 38
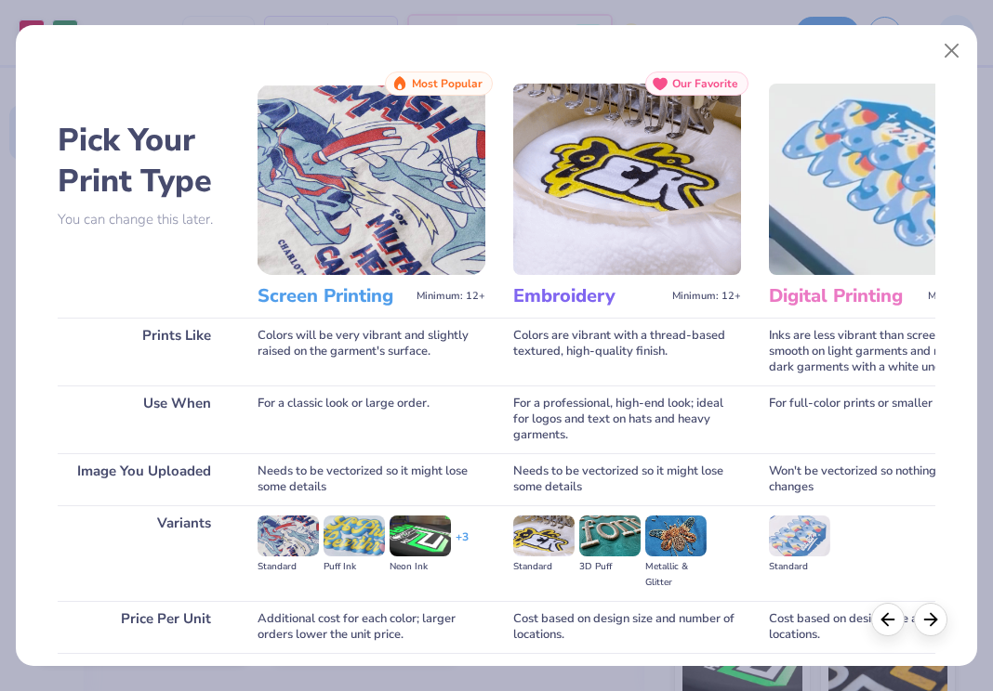
scroll to position [142, 0]
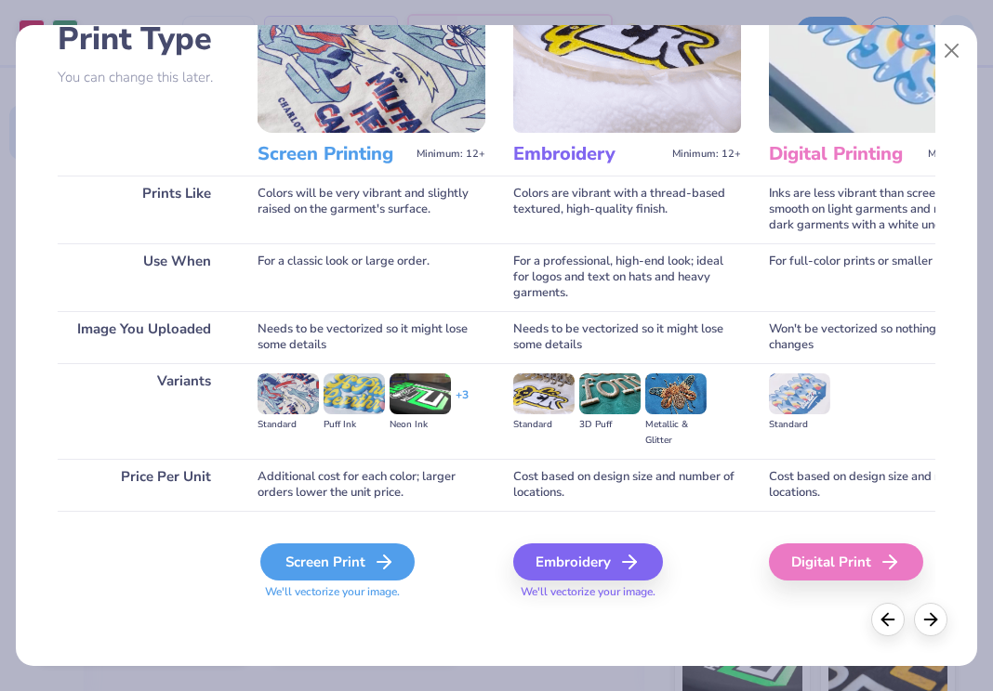
click at [335, 555] on div "Screen Print" at bounding box center [337, 562] width 154 height 37
click at [375, 577] on div "Screen Print" at bounding box center [337, 562] width 154 height 37
click at [335, 565] on div "Screen Print" at bounding box center [337, 562] width 154 height 37
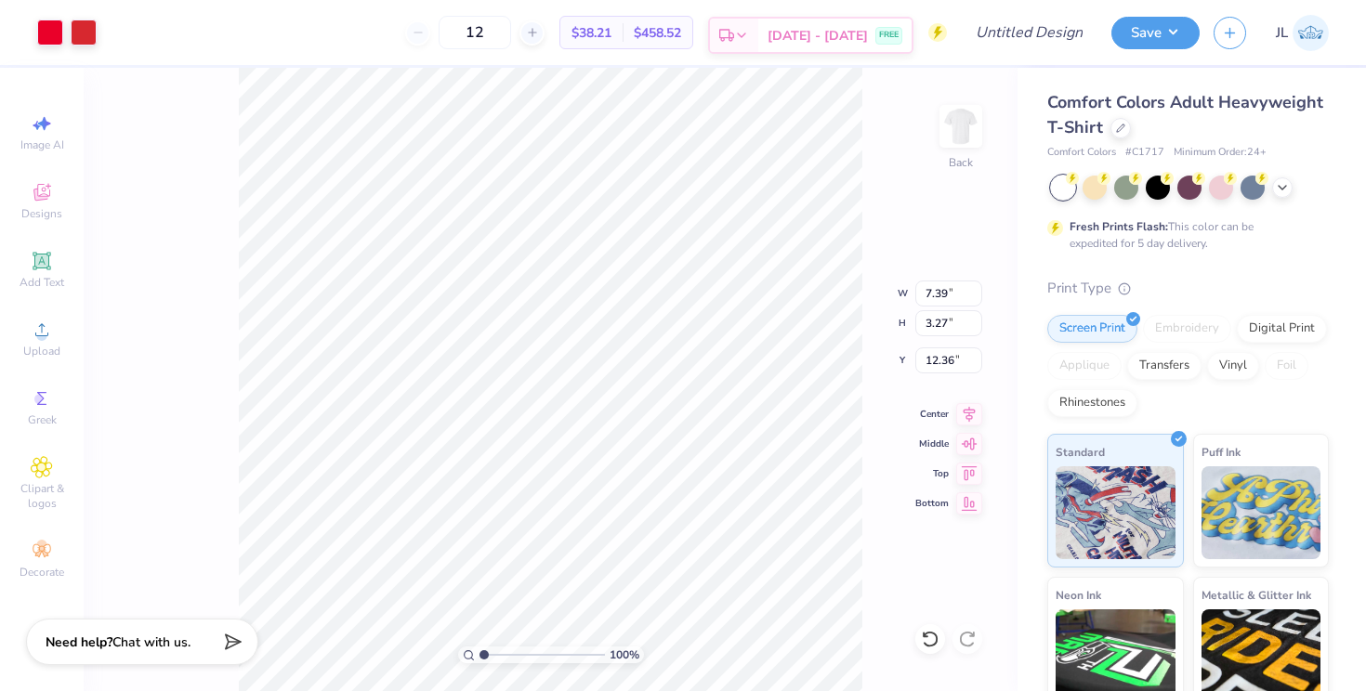
type input "7.39"
type input "3.27"
type input "4.51"
type input "14.17"
type input "6.27"
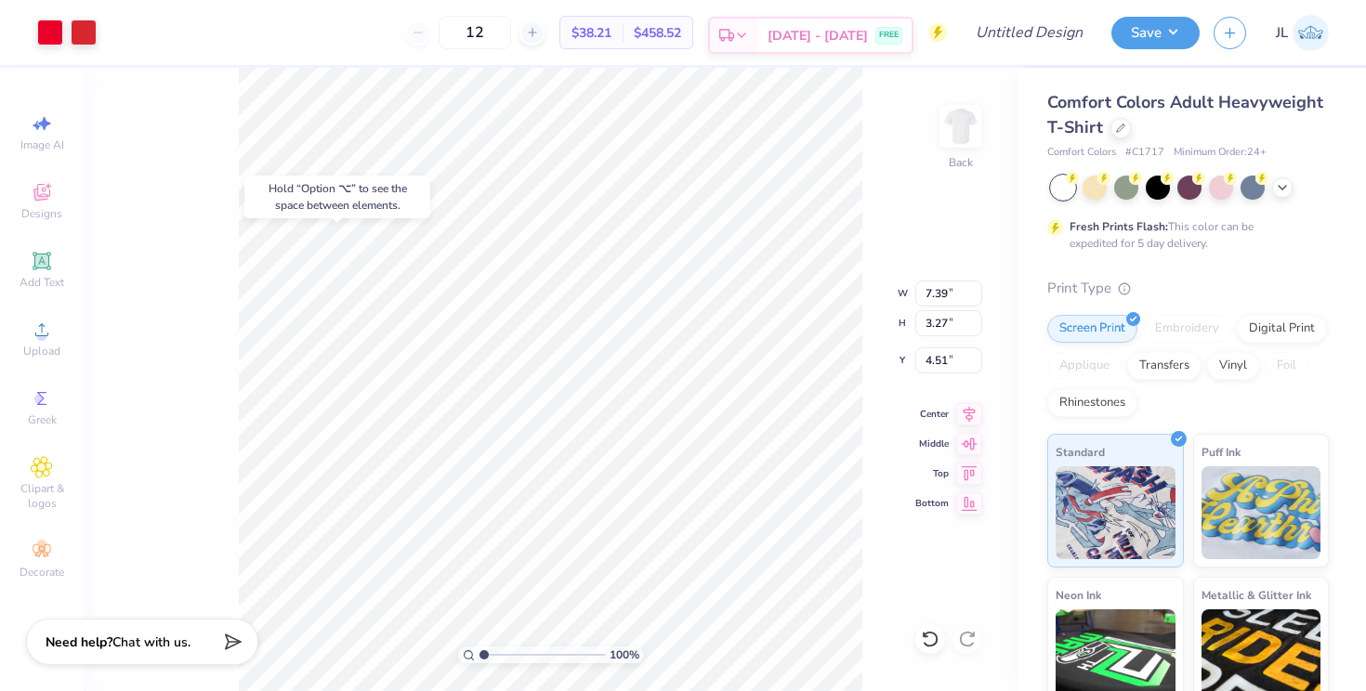
type input "9.36"
click at [90, 36] on div at bounding box center [84, 31] width 26 height 26
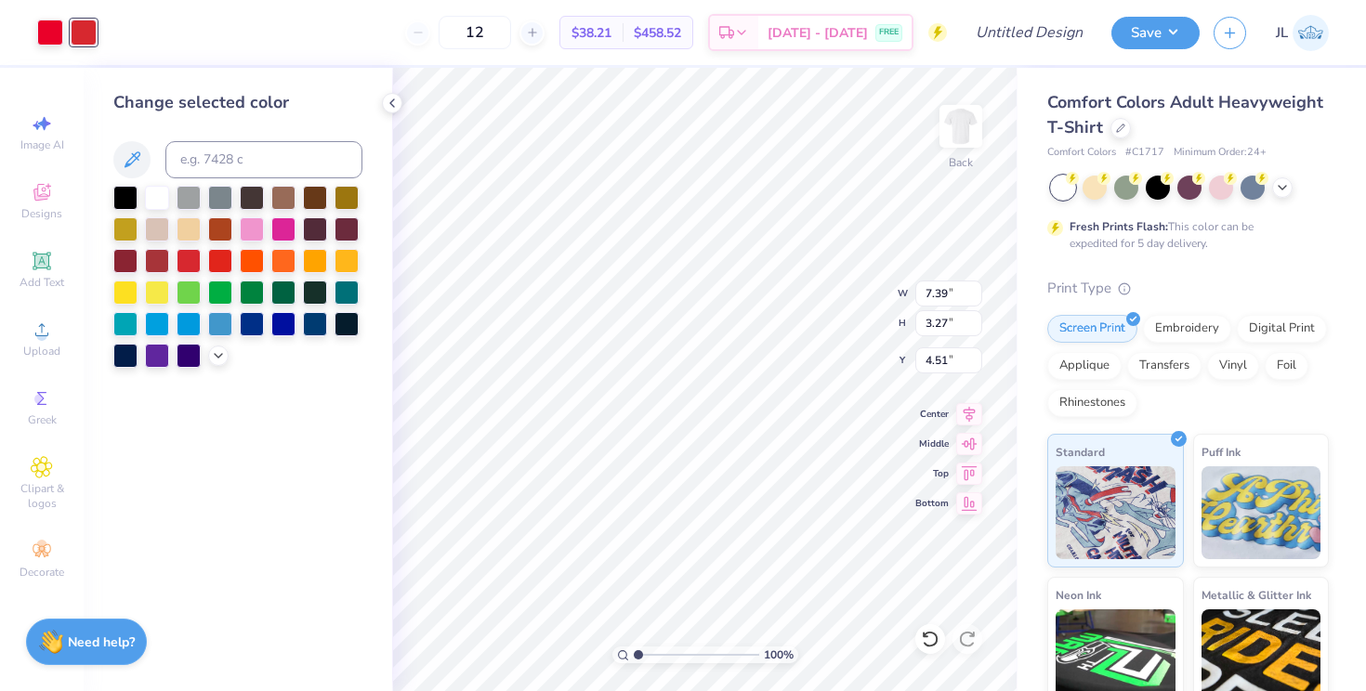
click at [254, 180] on div "Change selected color" at bounding box center [237, 229] width 249 height 278
click at [230, 160] on input at bounding box center [263, 159] width 197 height 37
type input "185"
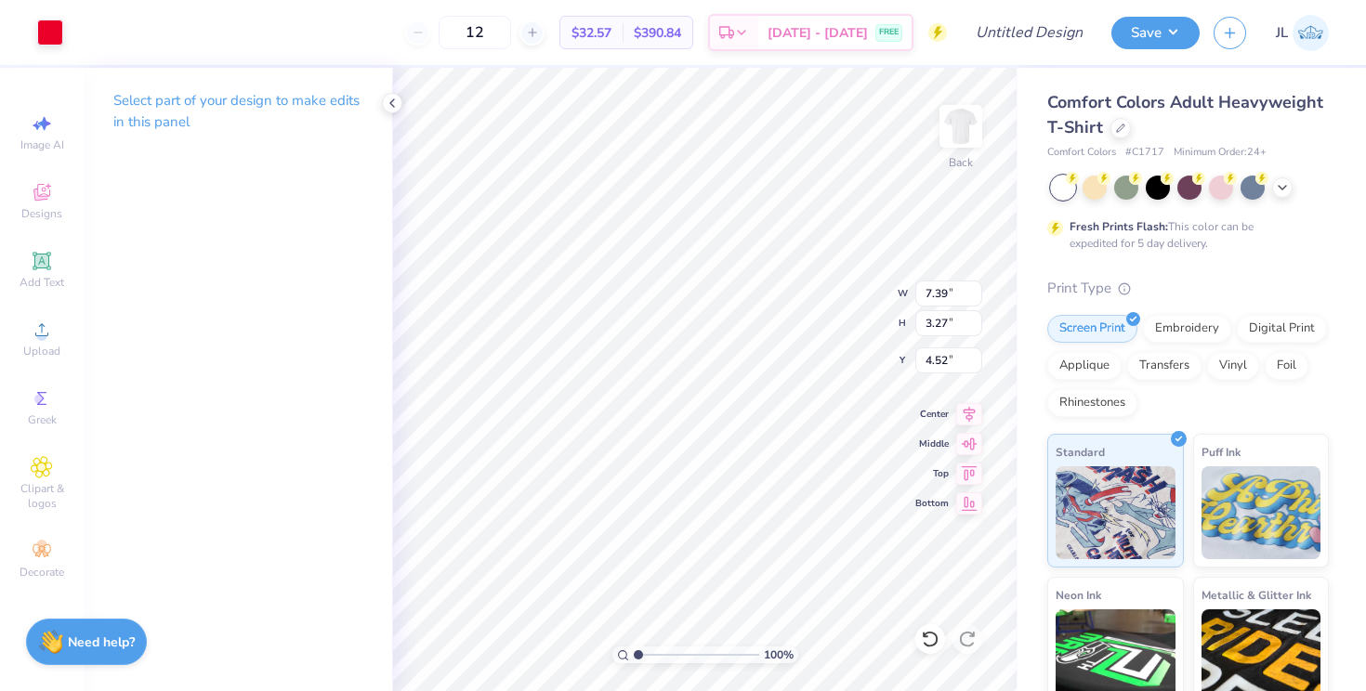
type input "8.91"
type input "3.52"
type input "3.59"
type input "4.23"
type input "7.39"
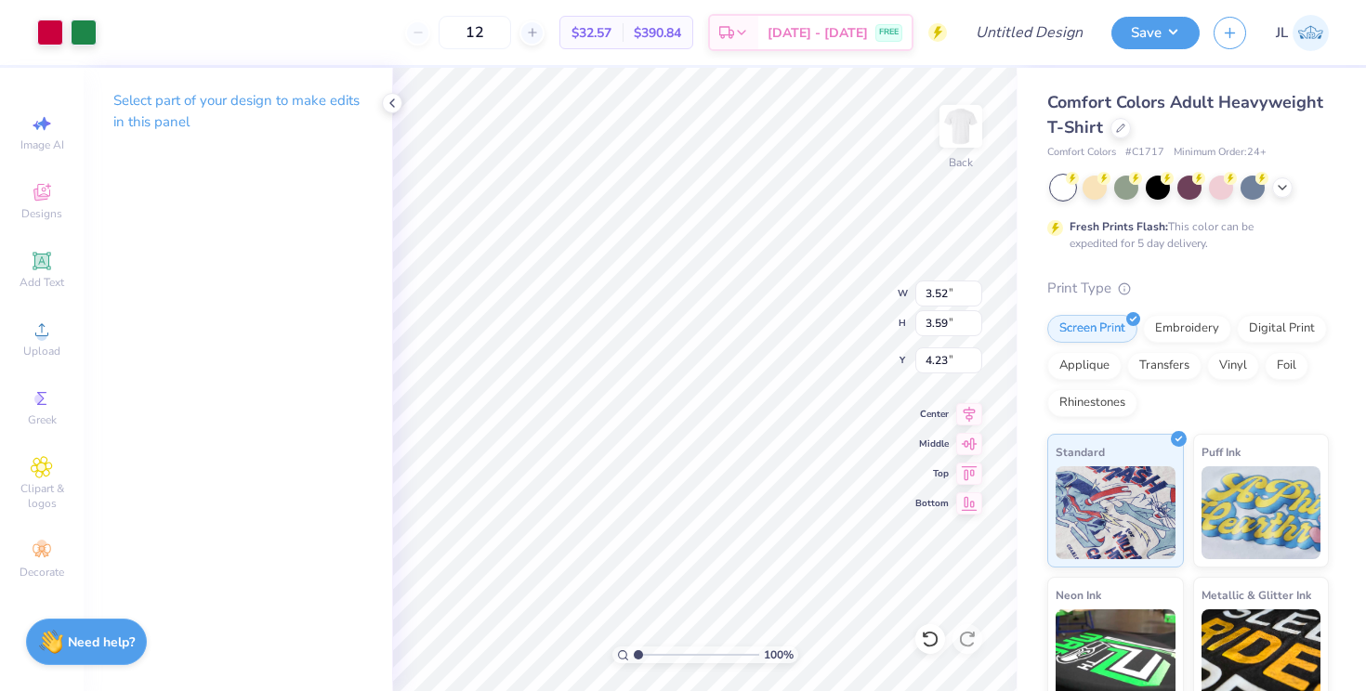
type input "3.27"
type input "8.91"
click at [60, 35] on div at bounding box center [50, 31] width 26 height 26
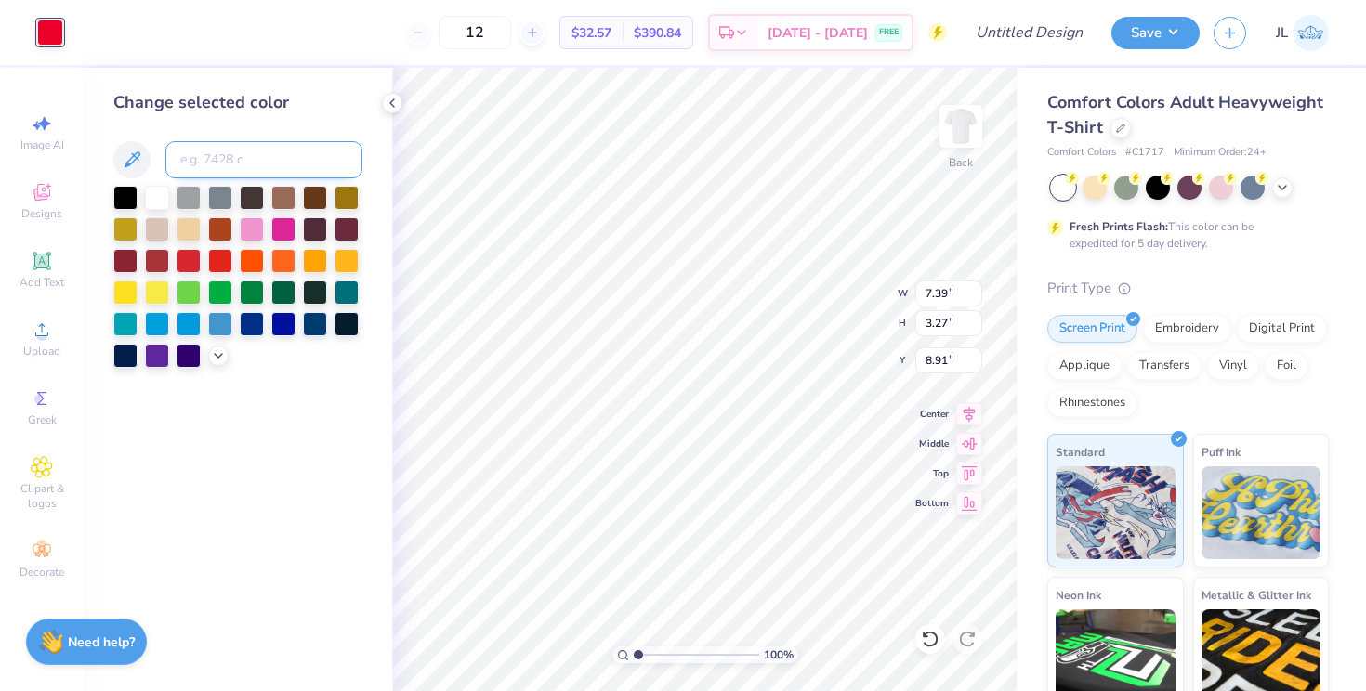
click at [246, 163] on input at bounding box center [263, 159] width 197 height 37
type input "1935"
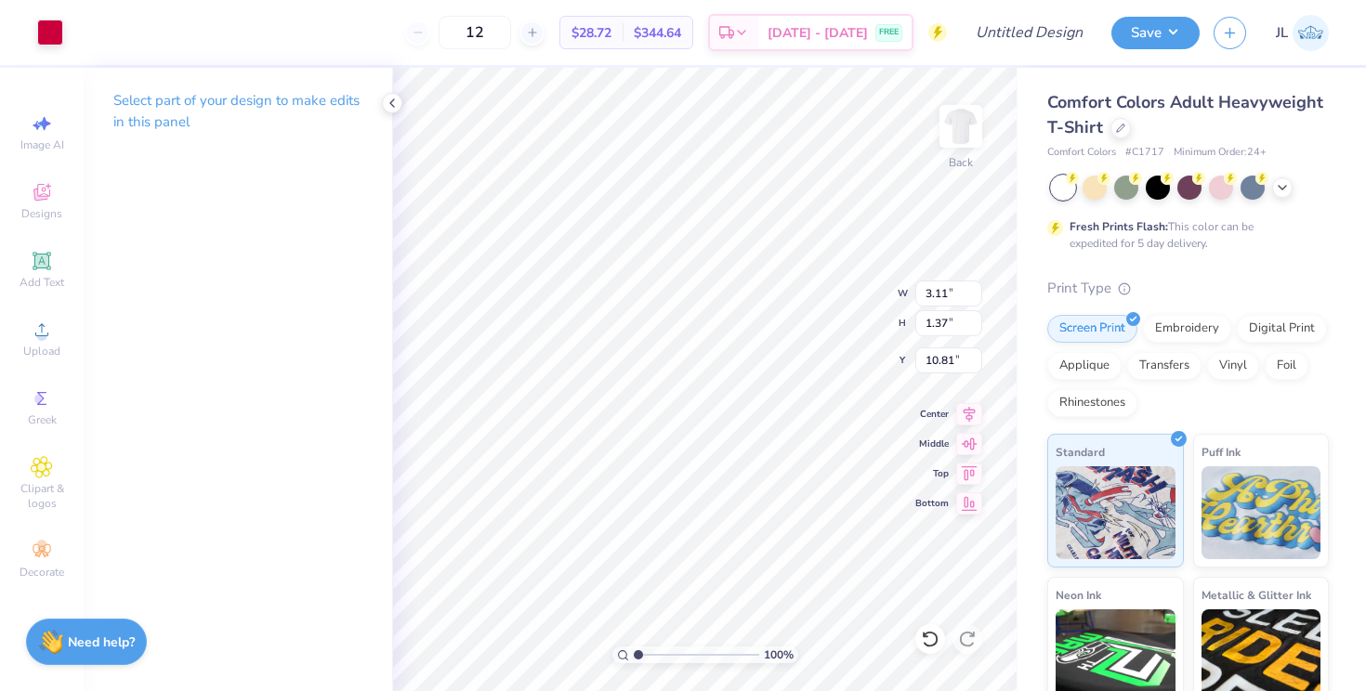
type input "3.11"
type input "1.37"
type input "8.22"
type input "1.57"
type input "2.39"
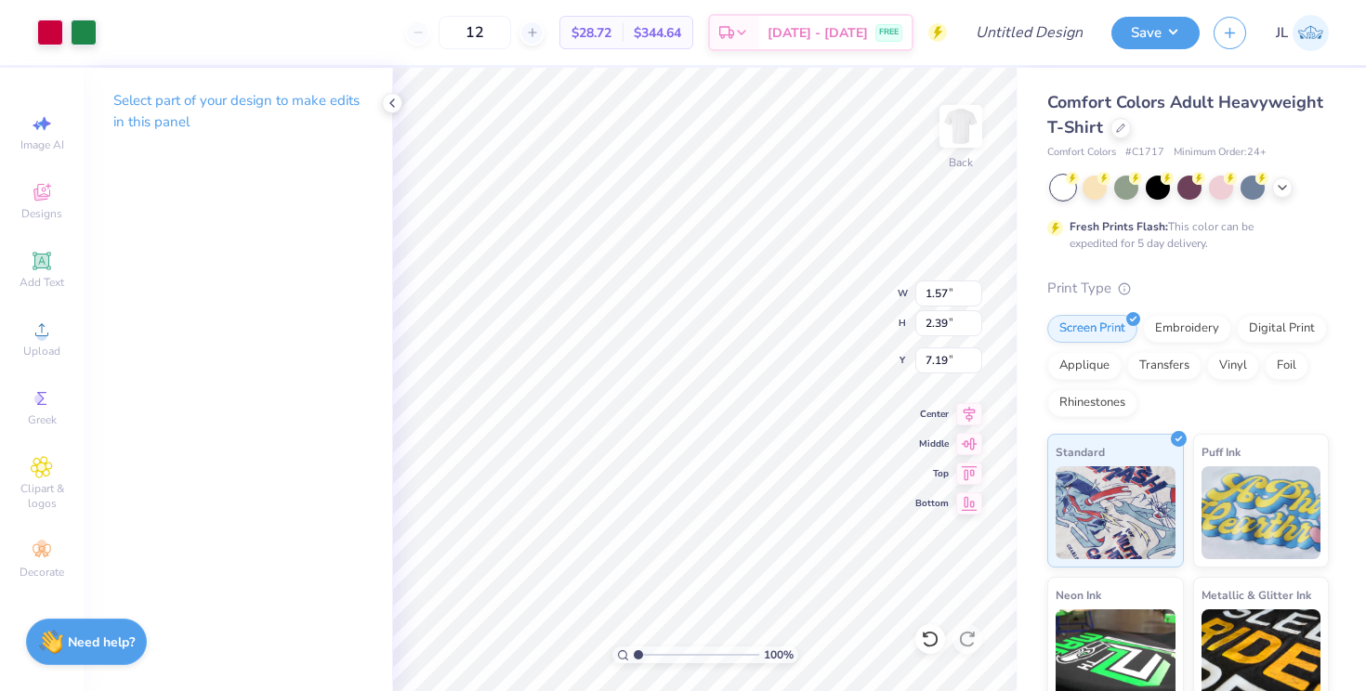
type input "3.63"
type input "2.43"
type input "3.71"
type input "3.00"
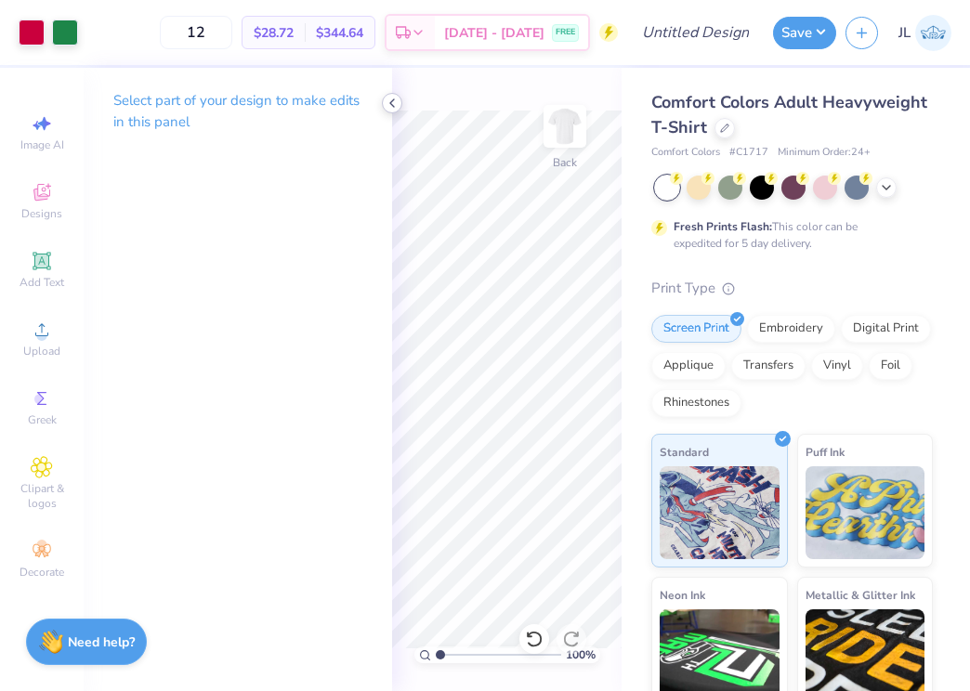
click at [400, 104] on div at bounding box center [392, 103] width 20 height 20
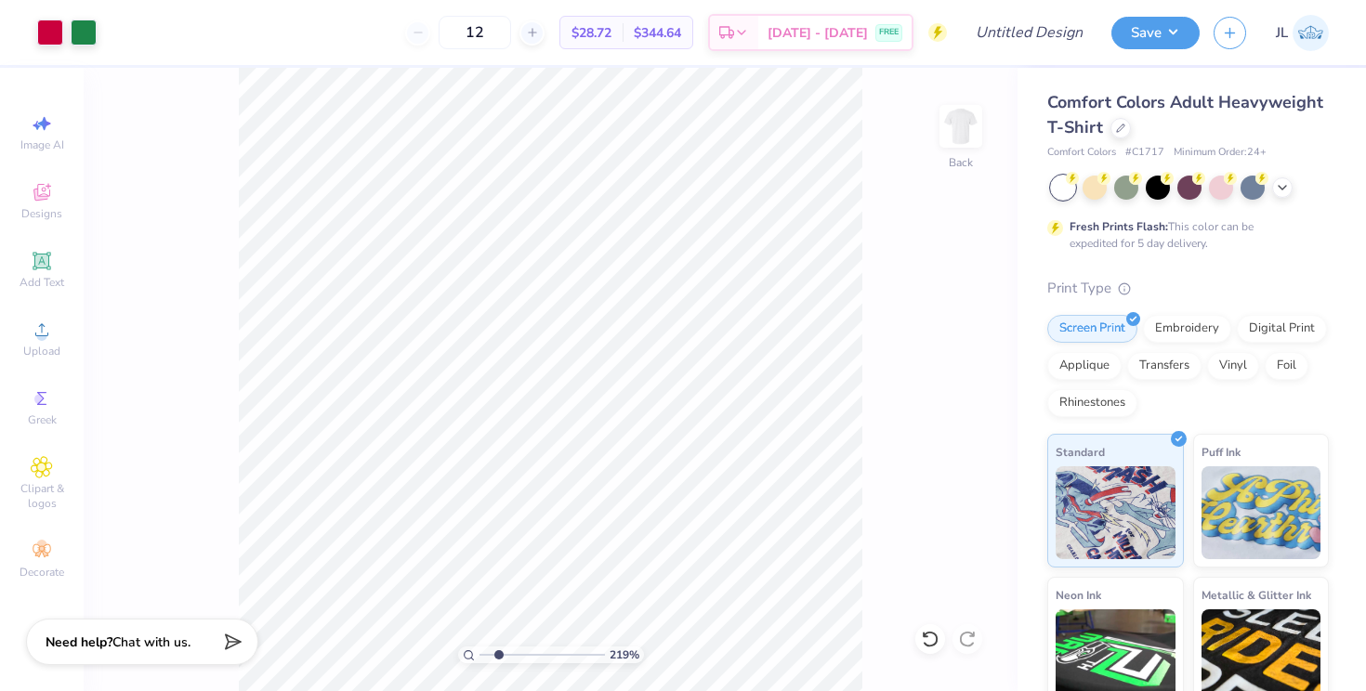
drag, startPoint x: 483, startPoint y: 655, endPoint x: 498, endPoint y: 655, distance: 14.9
click at [498, 655] on input "range" at bounding box center [542, 655] width 125 height 17
drag, startPoint x: 496, startPoint y: 656, endPoint x: 486, endPoint y: 656, distance: 10.2
type input "1.2"
click at [486, 656] on input "range" at bounding box center [542, 655] width 125 height 17
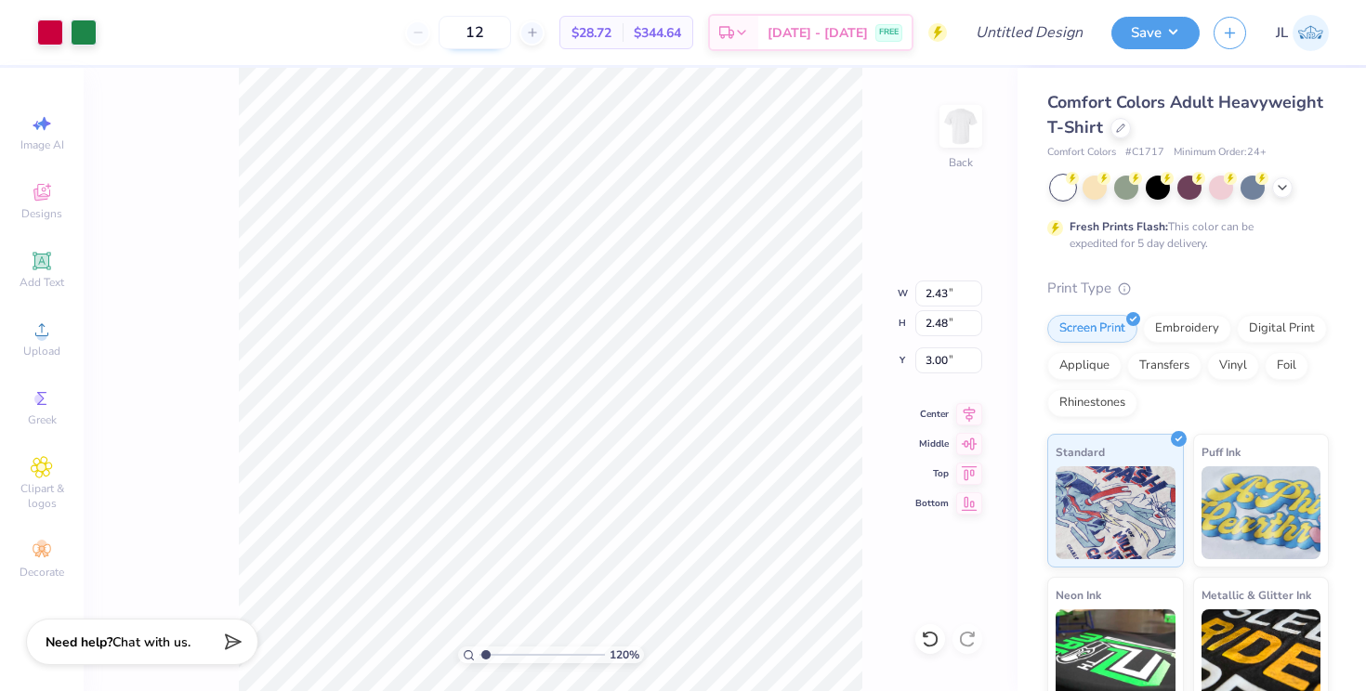
type input "1.75"
type input "1.79"
type input "3.65"
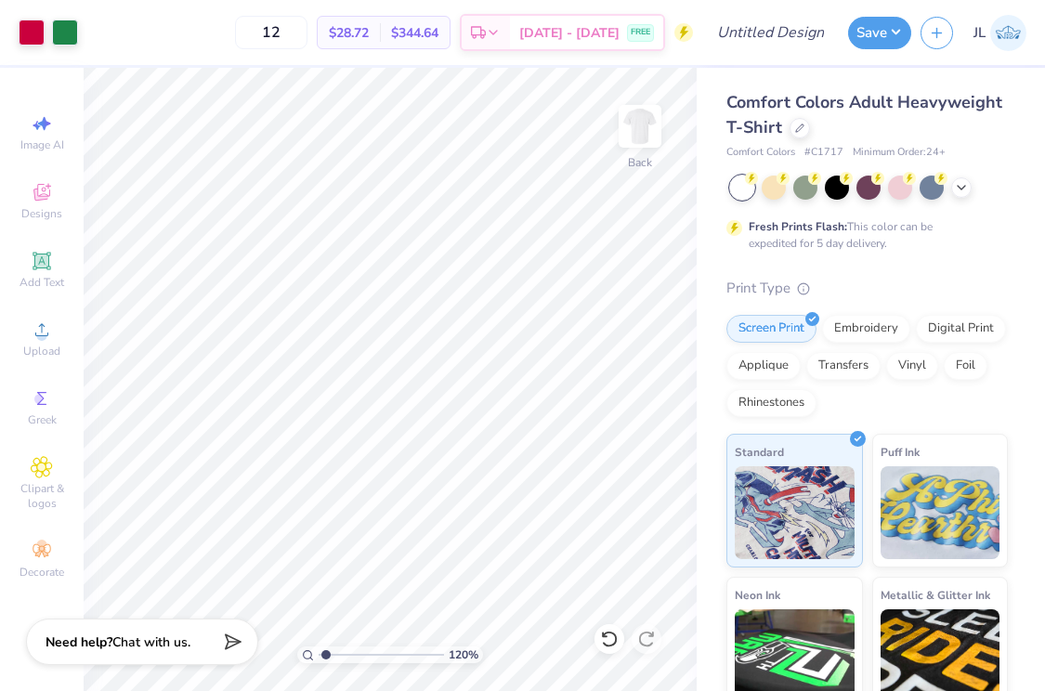
type input "1"
click at [40, 337] on circle at bounding box center [41, 336] width 10 height 10
click at [46, 346] on span "Upload" at bounding box center [41, 351] width 37 height 15
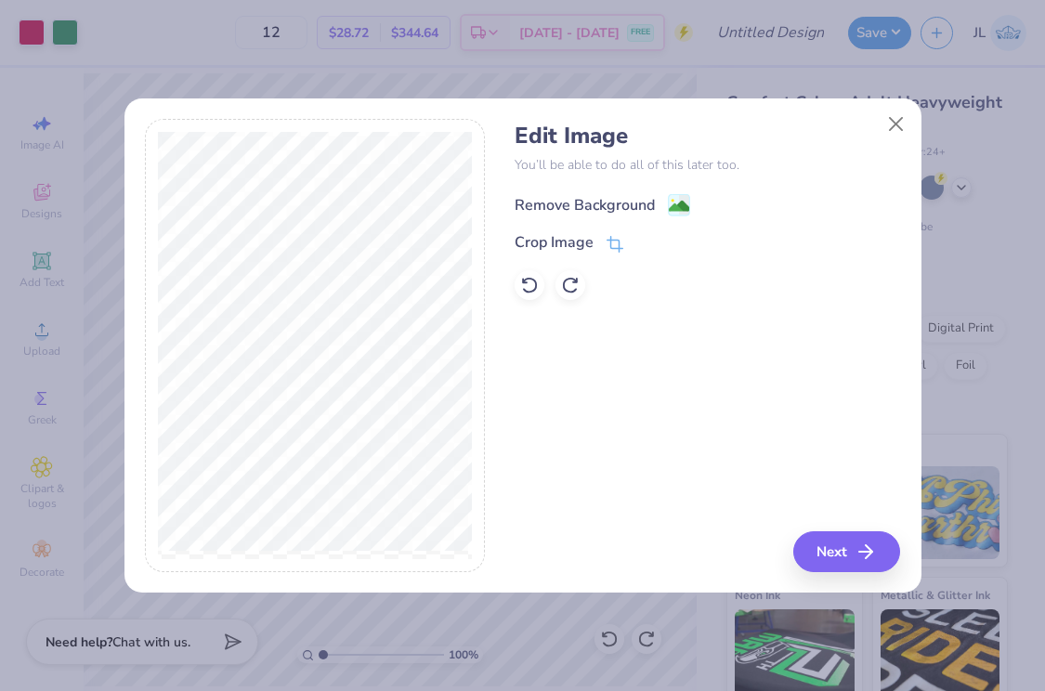
click at [582, 196] on div "Remove Background" at bounding box center [585, 205] width 140 height 22
click at [843, 541] on button "Next" at bounding box center [849, 552] width 107 height 41
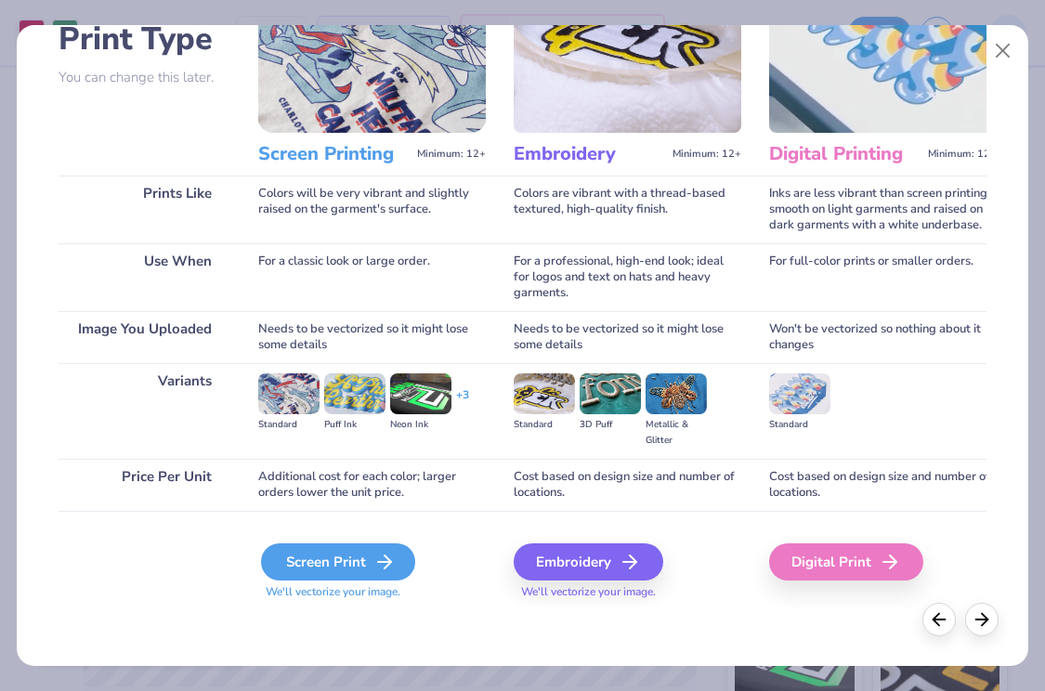
click at [350, 563] on div "Screen Print" at bounding box center [338, 562] width 154 height 37
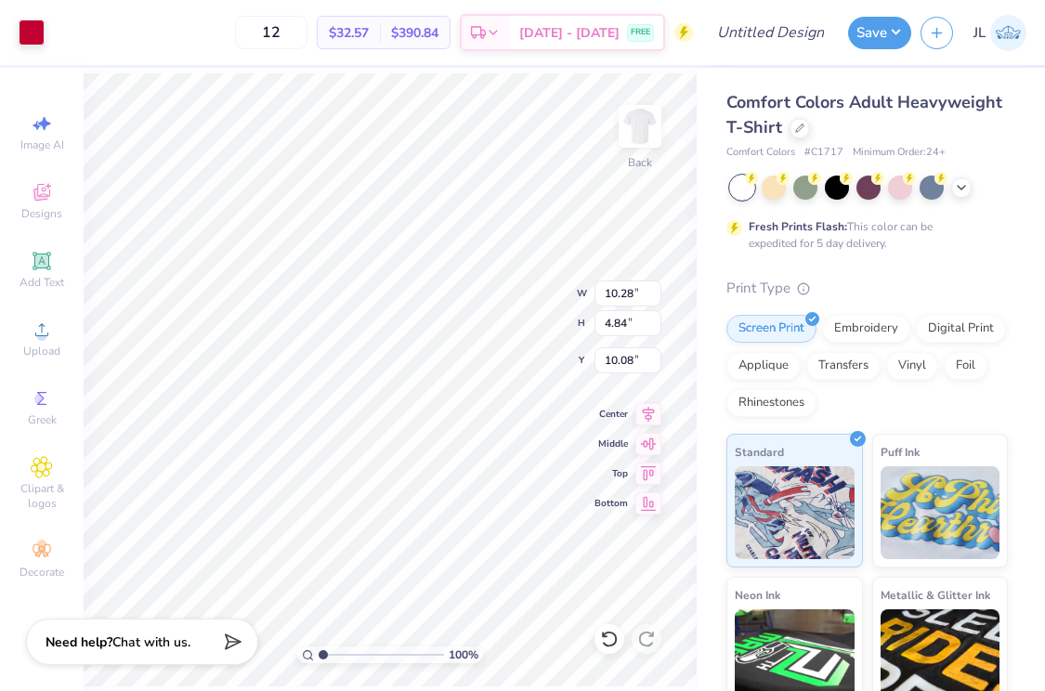
type input "4.75"
type input "2.23"
type input "9.37"
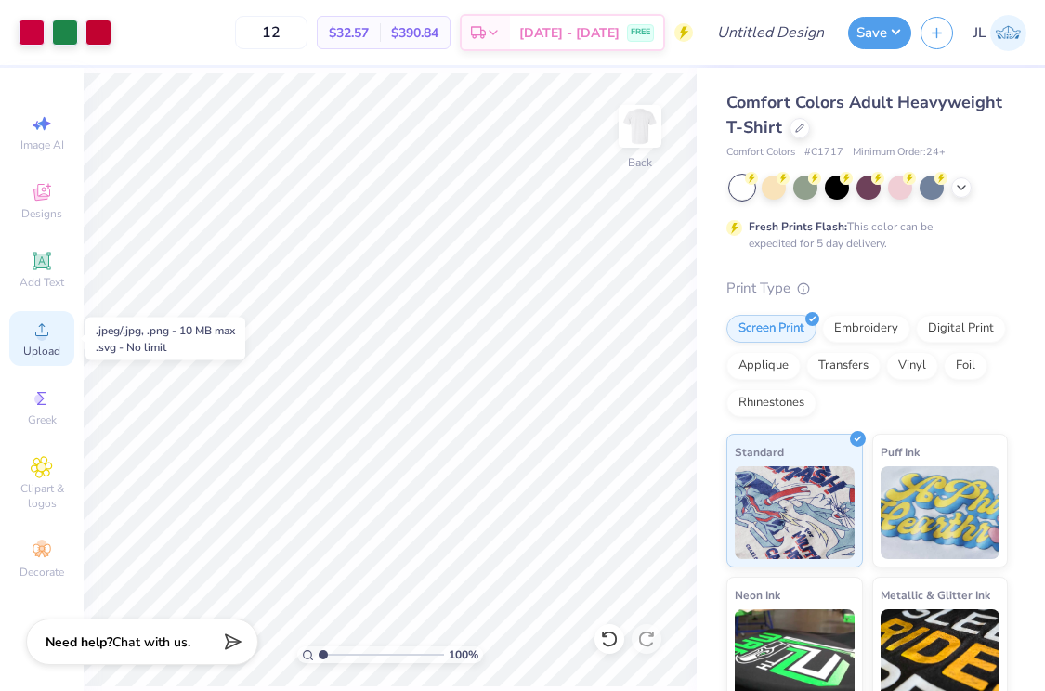
click at [45, 323] on icon at bounding box center [42, 330] width 22 height 22
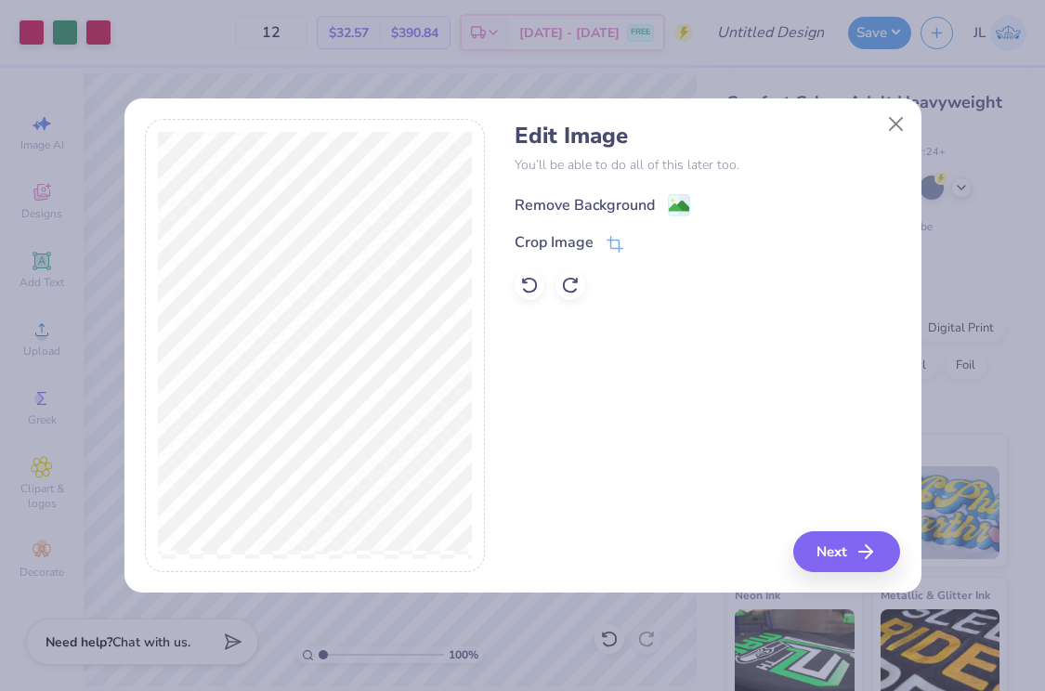
click at [571, 207] on div "Remove Background" at bounding box center [585, 205] width 140 height 22
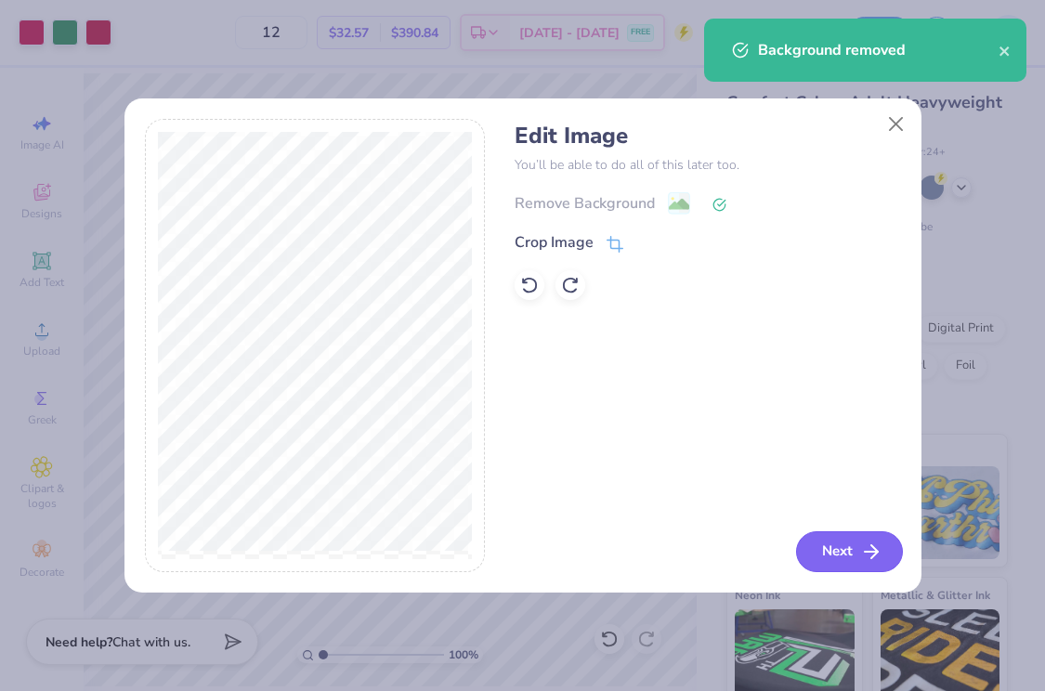
click at [831, 550] on button "Next" at bounding box center [849, 552] width 107 height 41
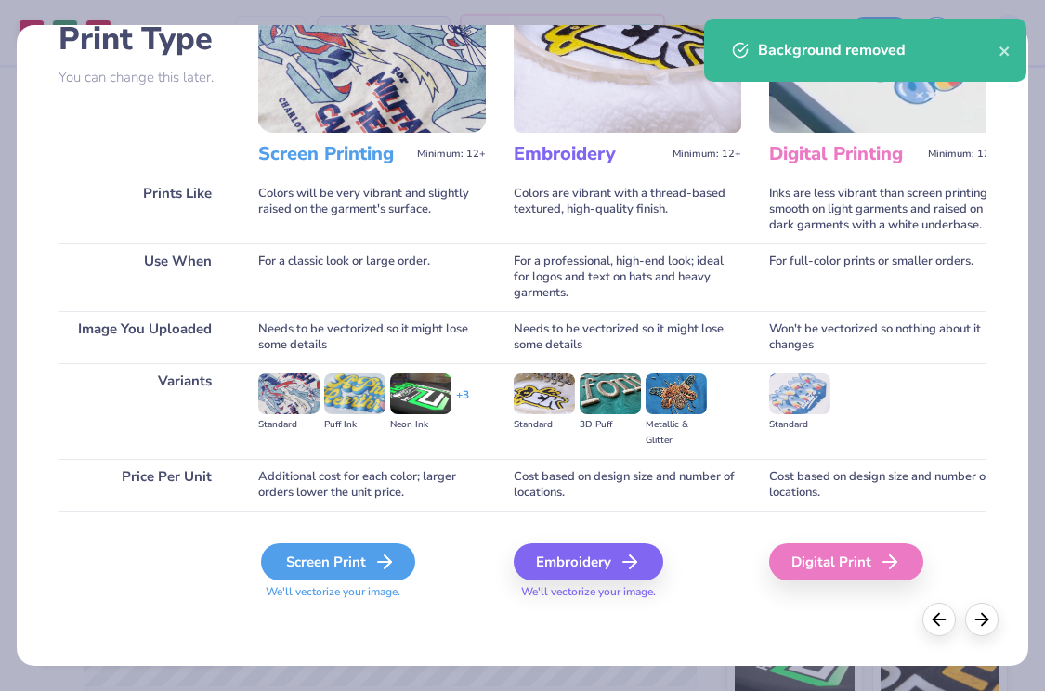
click at [334, 553] on div "Screen Print" at bounding box center [338, 562] width 154 height 37
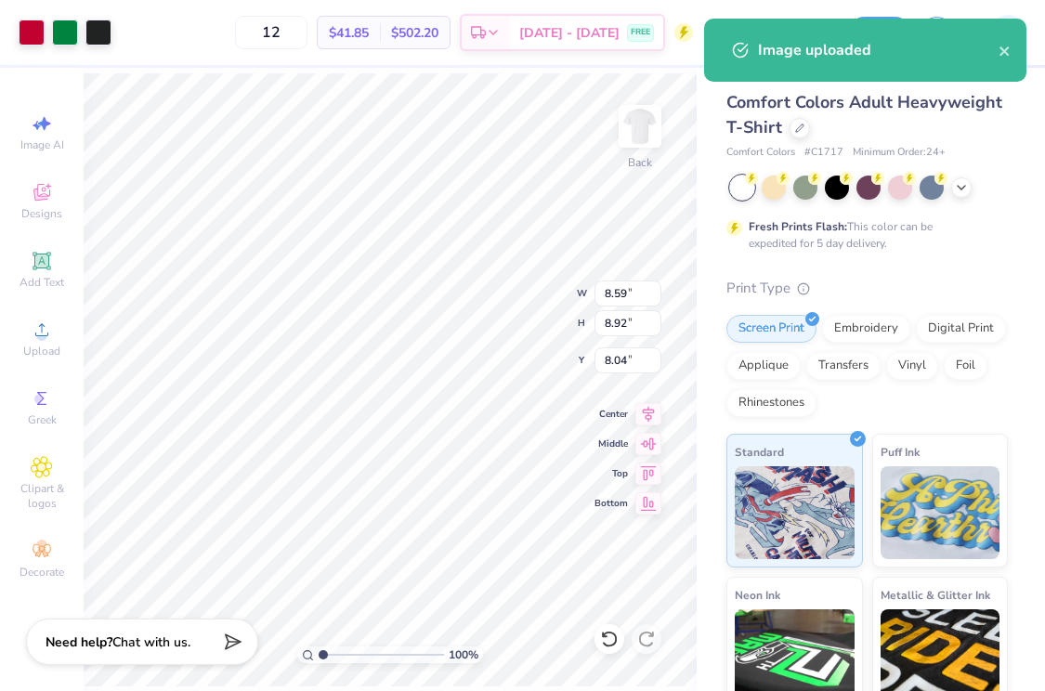
type input "10.92"
drag, startPoint x: 326, startPoint y: 655, endPoint x: 348, endPoint y: 654, distance: 22.3
click at [348, 654] on input "range" at bounding box center [381, 655] width 125 height 17
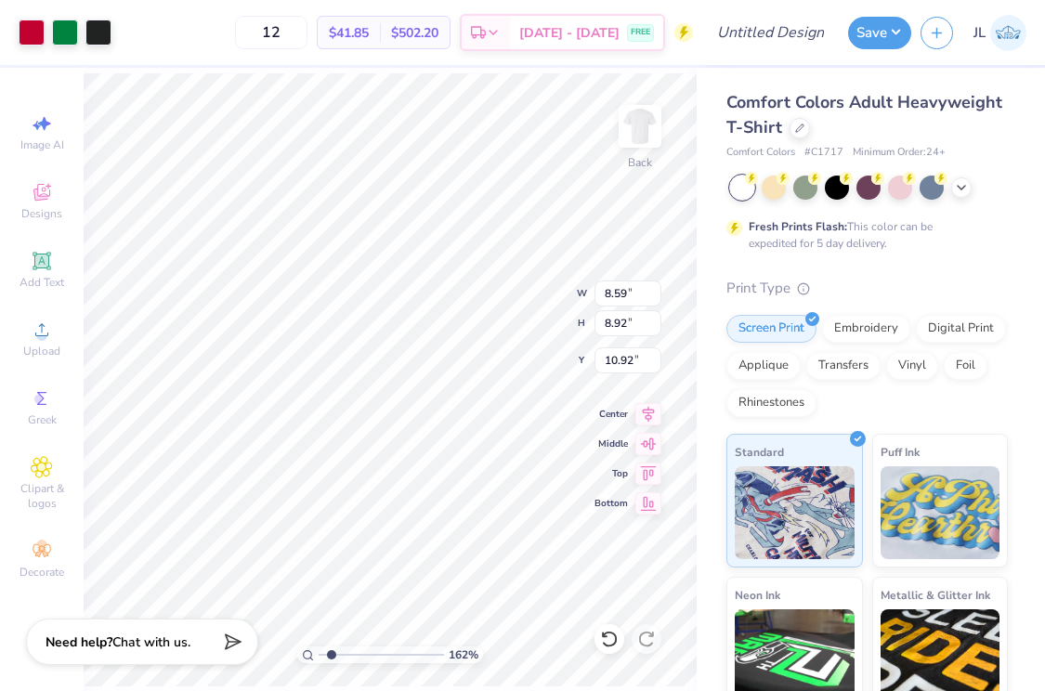
drag, startPoint x: 347, startPoint y: 657, endPoint x: 331, endPoint y: 657, distance: 15.8
type input "1.62"
click at [331, 657] on input "range" at bounding box center [381, 655] width 125 height 17
type input "9.53"
type input "1.58"
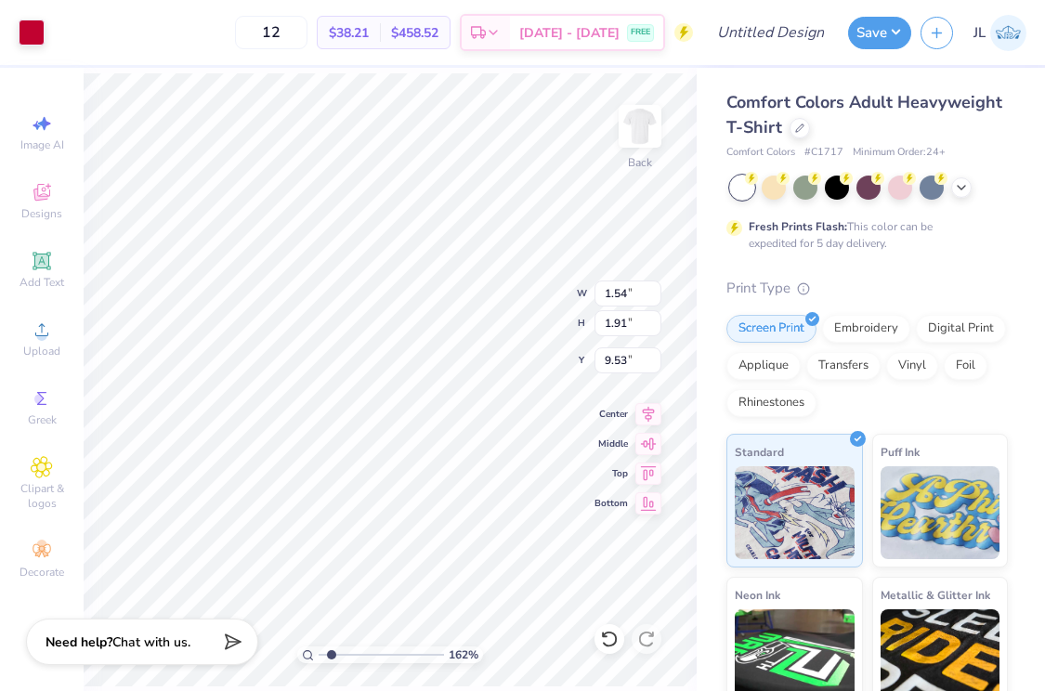
type input "2.23"
type input "9.37"
type input "9.53"
type input "1.16"
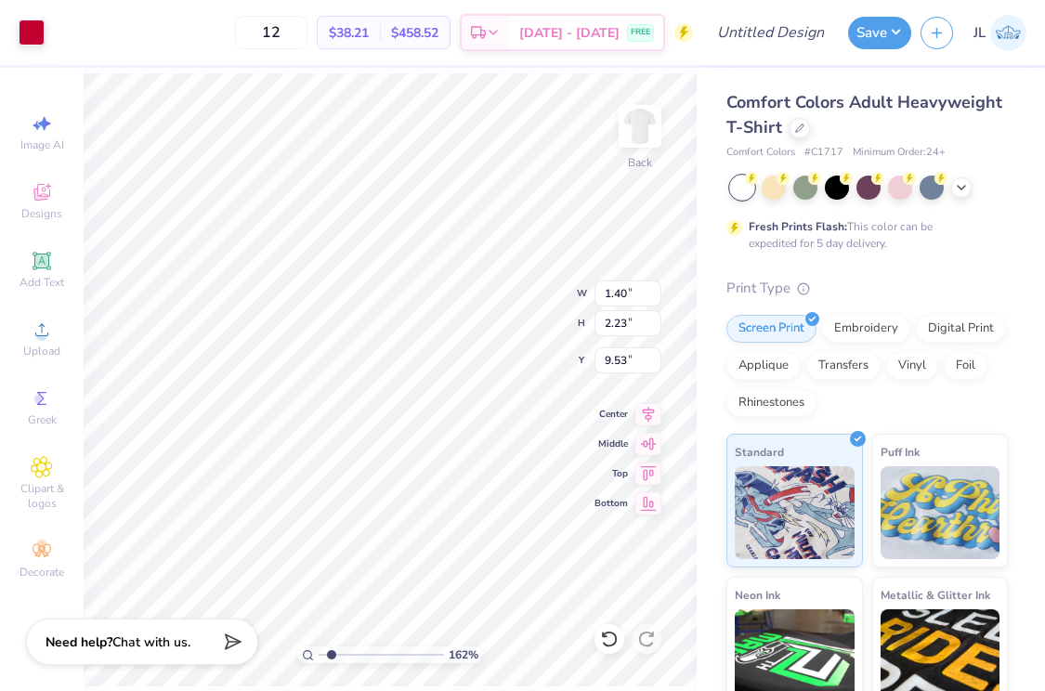
type input "1.85"
type input "1.40"
type input "2.23"
click at [639, 322] on input "2.23" at bounding box center [628, 323] width 67 height 26
type input "1.55"
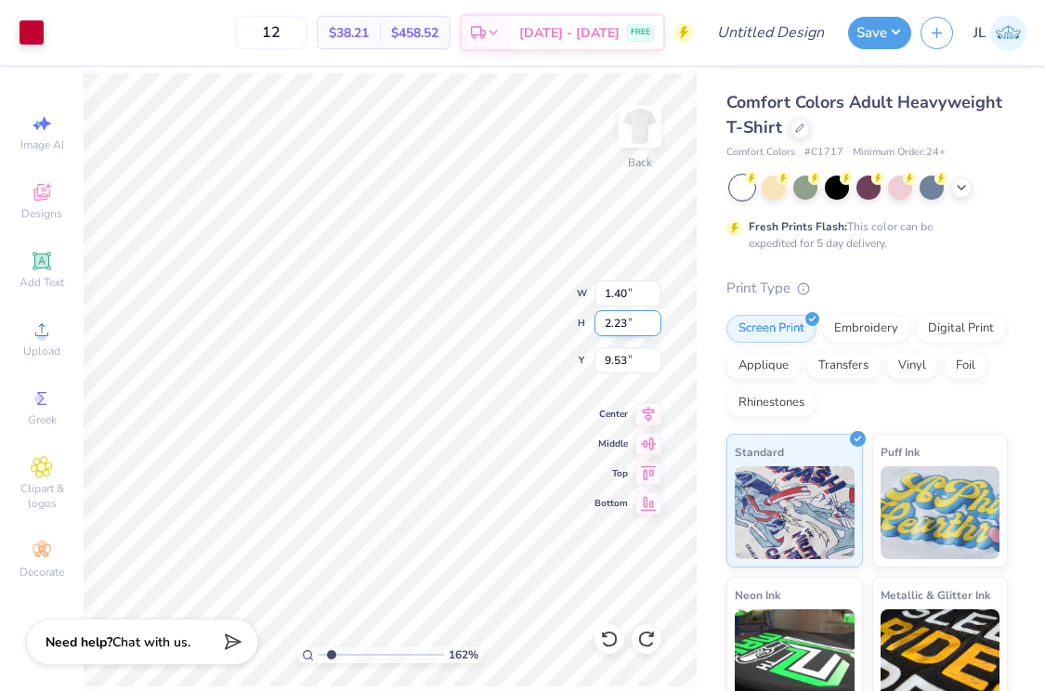
type input "1.91"
type input "9.37"
click at [48, 338] on icon at bounding box center [42, 330] width 22 height 22
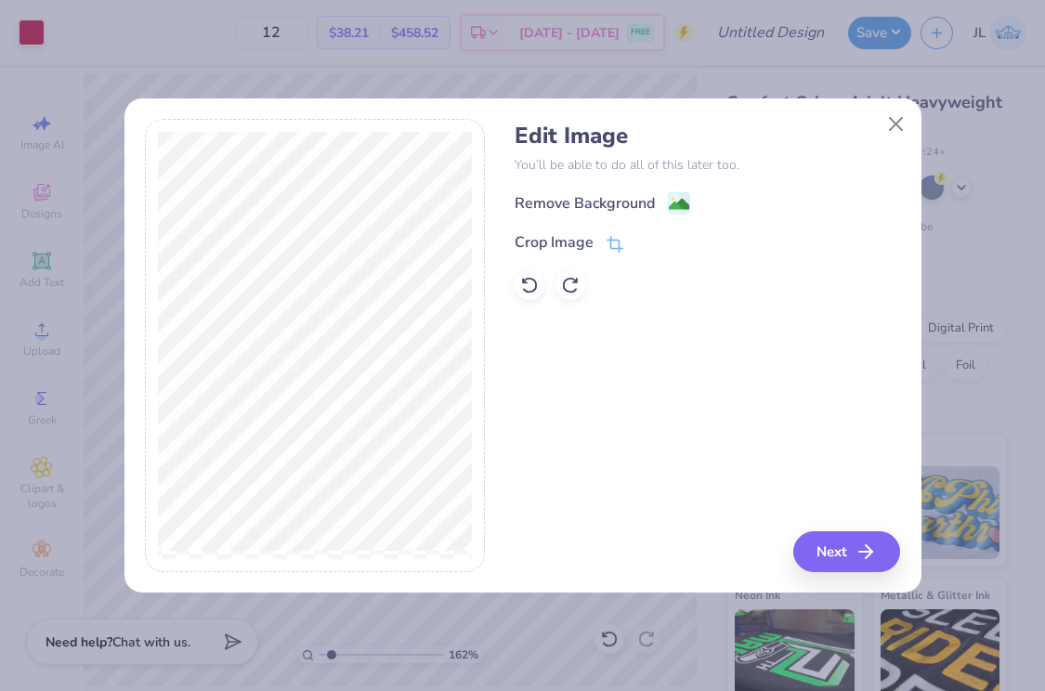
click at [591, 188] on div "Edit Image You’ll be able to do all of this later too. Remove Background Crop I…" at bounding box center [708, 212] width 386 height 178
click at [585, 197] on div "Remove Background" at bounding box center [585, 205] width 140 height 22
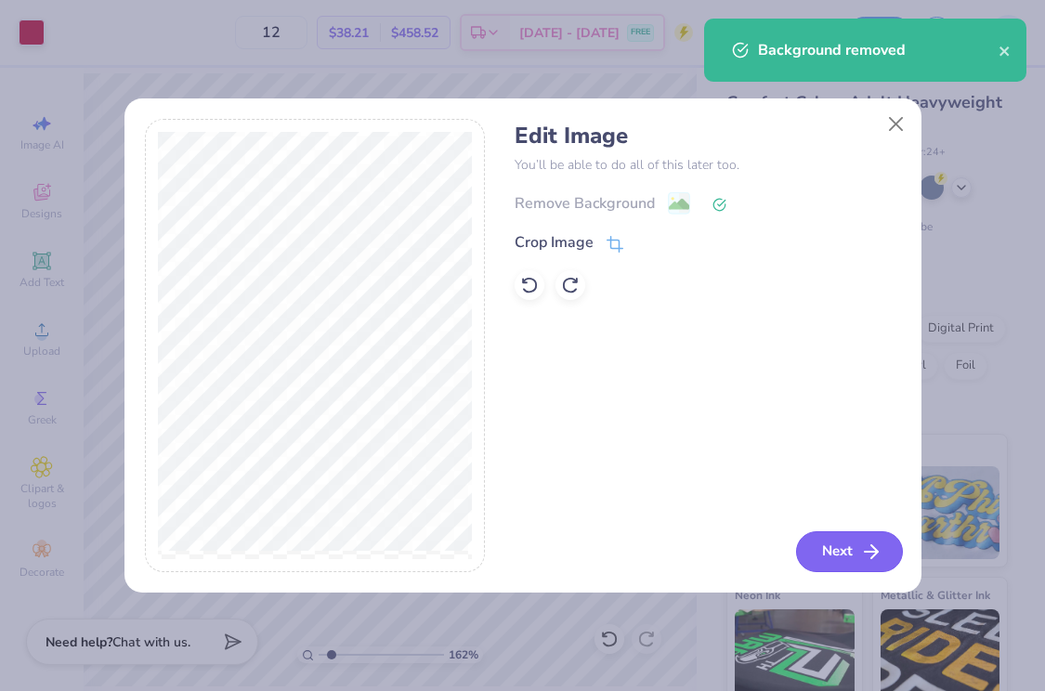
click at [858, 569] on button "Next" at bounding box center [849, 552] width 107 height 41
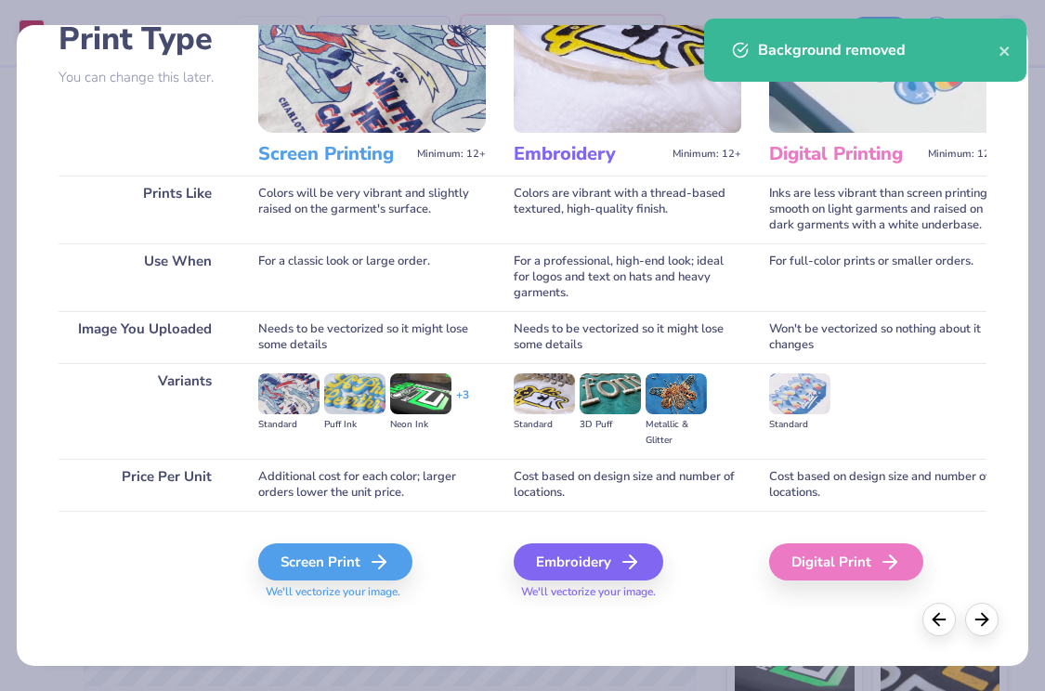
click at [391, 539] on div "Screen Print We'll vectorize your image." at bounding box center [372, 560] width 228 height 99
click at [377, 559] on icon at bounding box center [385, 562] width 22 height 22
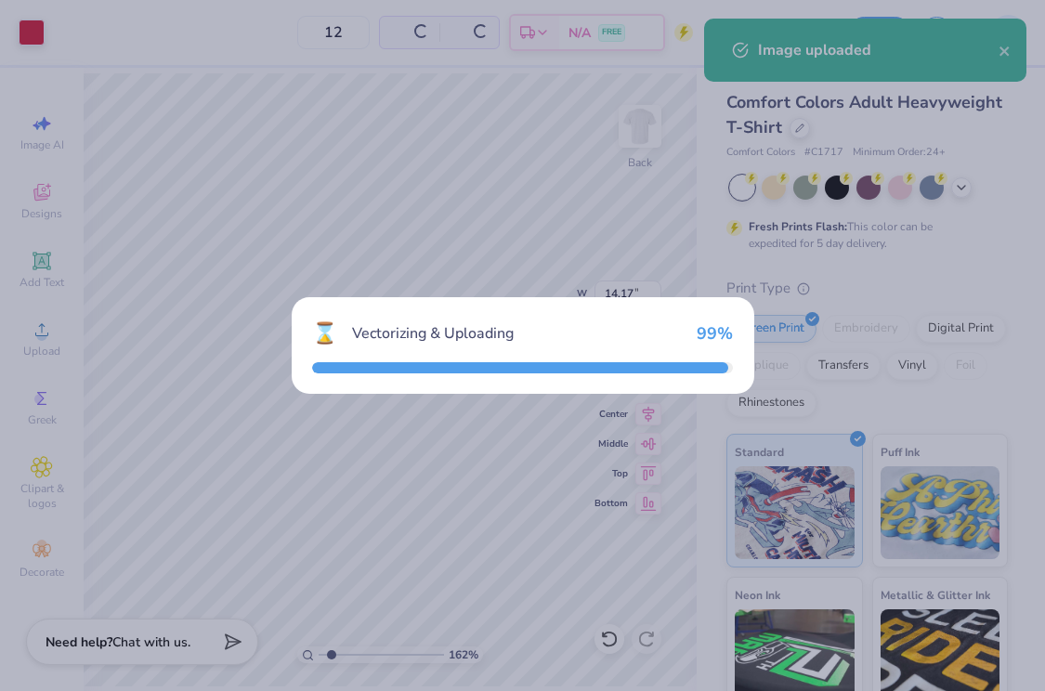
type input "14.17"
type input "9.55"
type input "7.73"
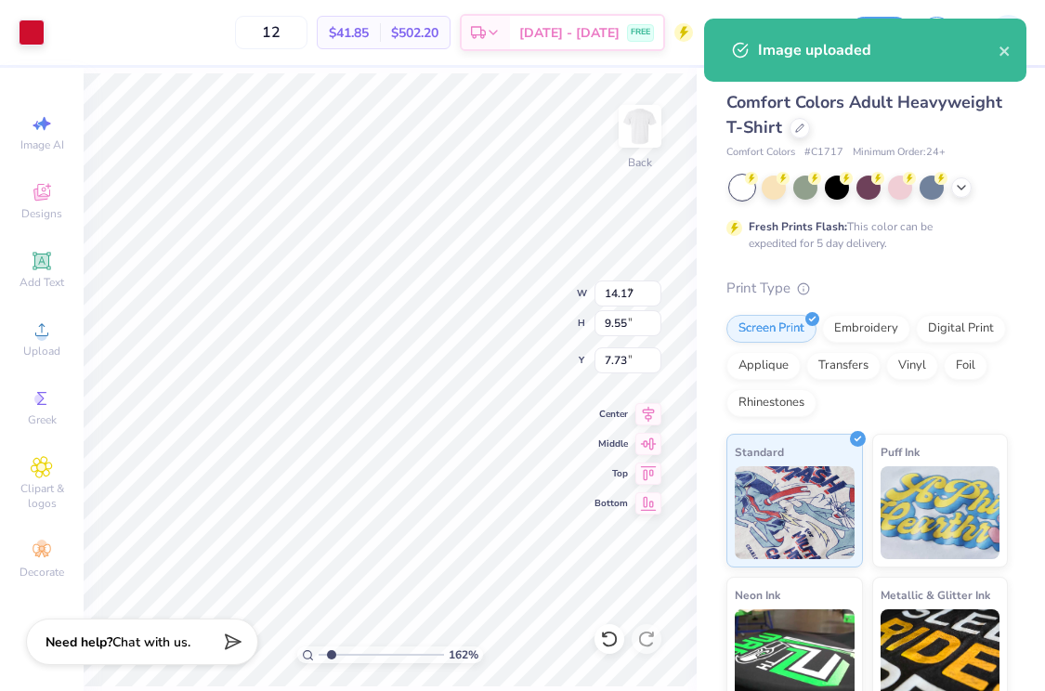
type input "5.78"
type input "3.89"
type input "12.50"
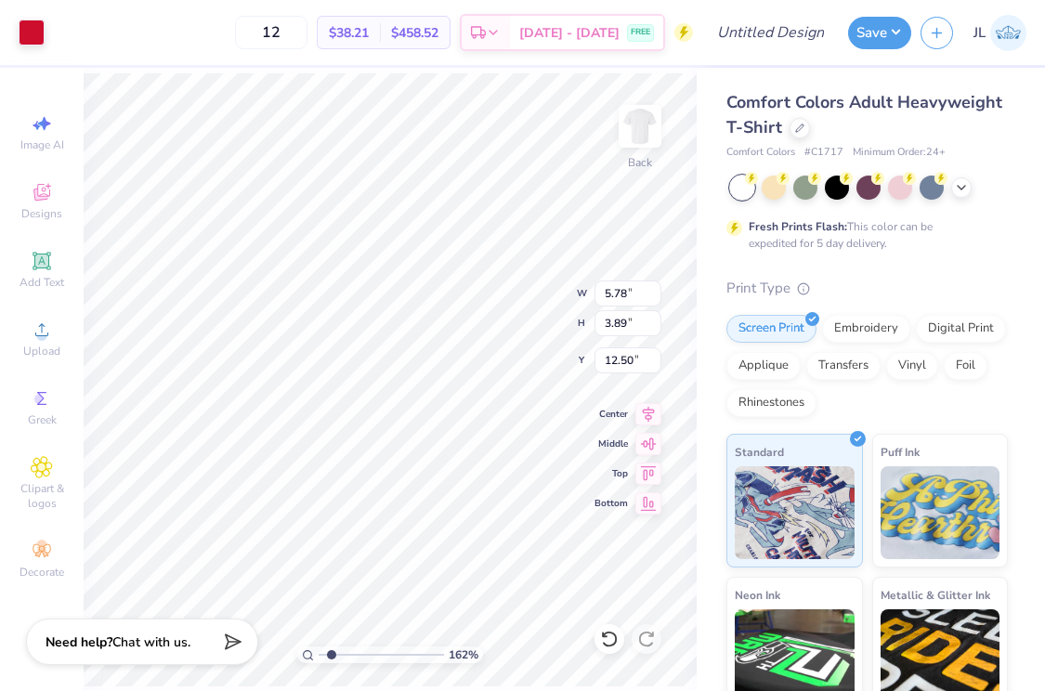
type input "2.71"
type input "1.82"
type input "9.62"
type input "2.74"
type input "1.85"
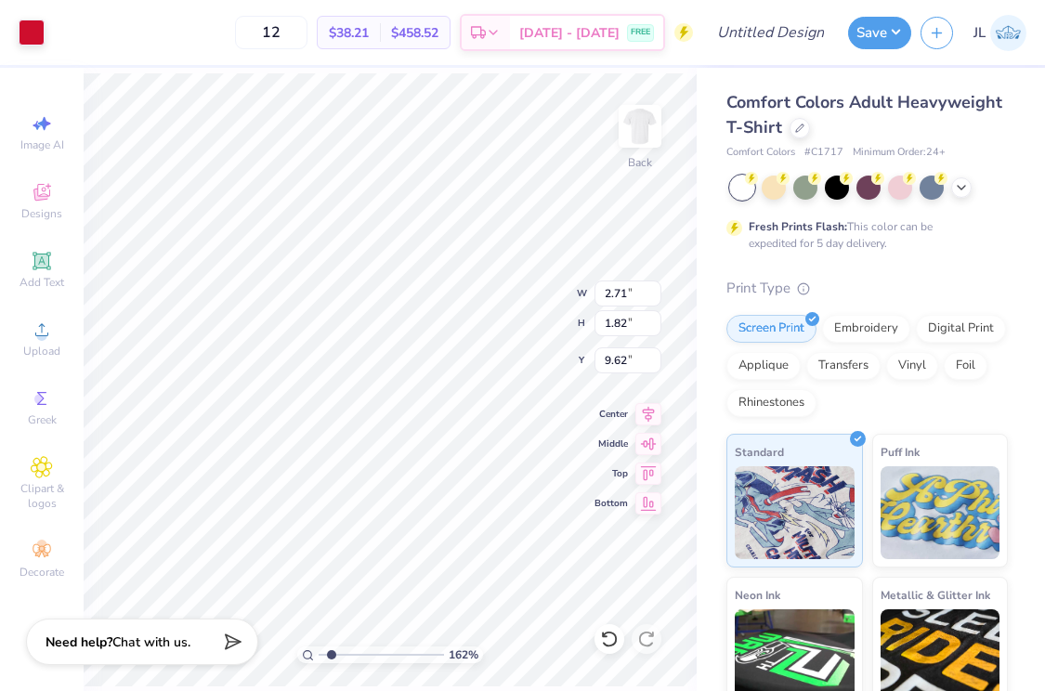
type input "9.60"
type input "1.54"
type input "1.91"
type input "9.53"
type input "2.74"
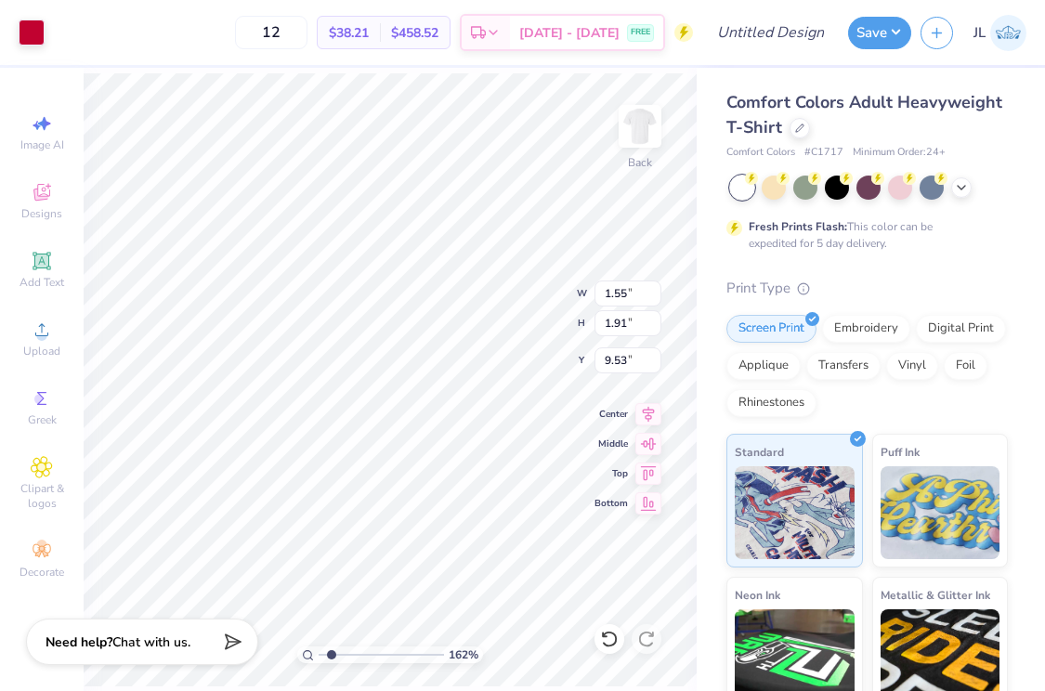
type input "1.85"
type input "9.60"
click at [607, 326] on input "1.85" at bounding box center [628, 323] width 67 height 26
type input "1.91"
type input "2.84"
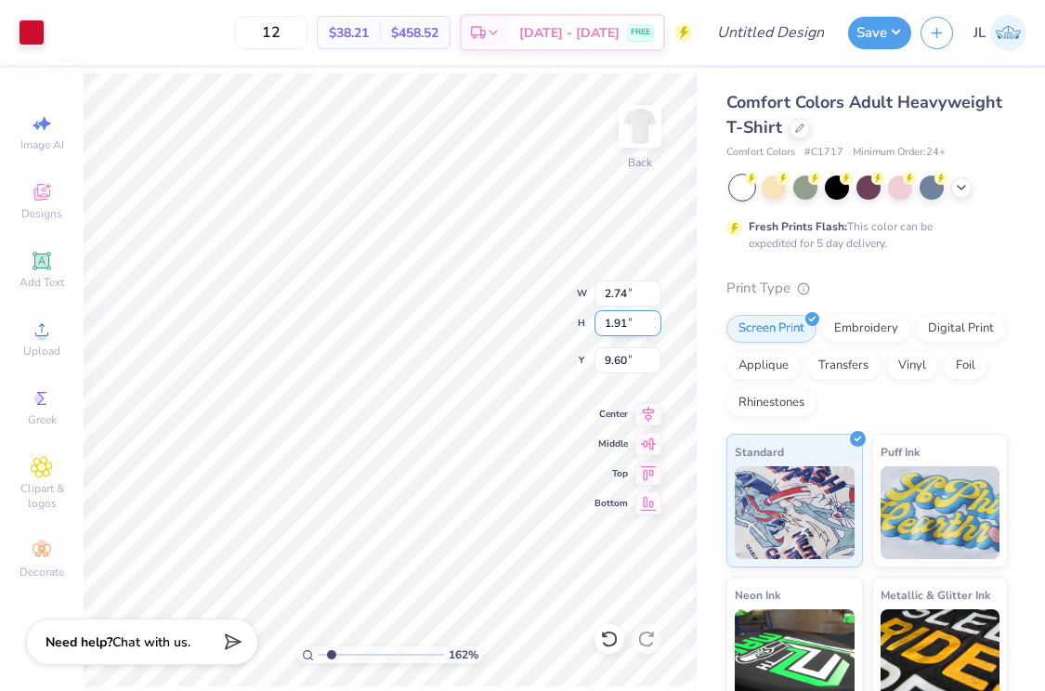
type input "9.56"
type input "9.53"
type input "1.55"
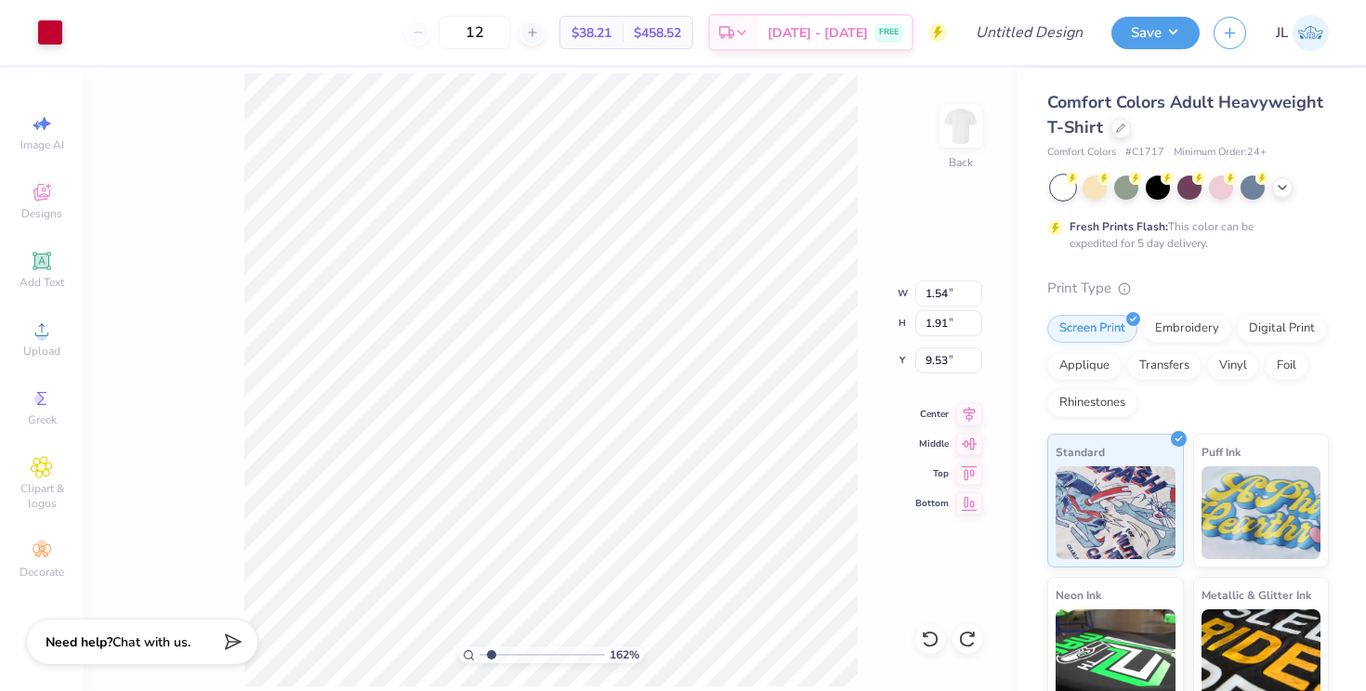
type input "1"
type input "2.84"
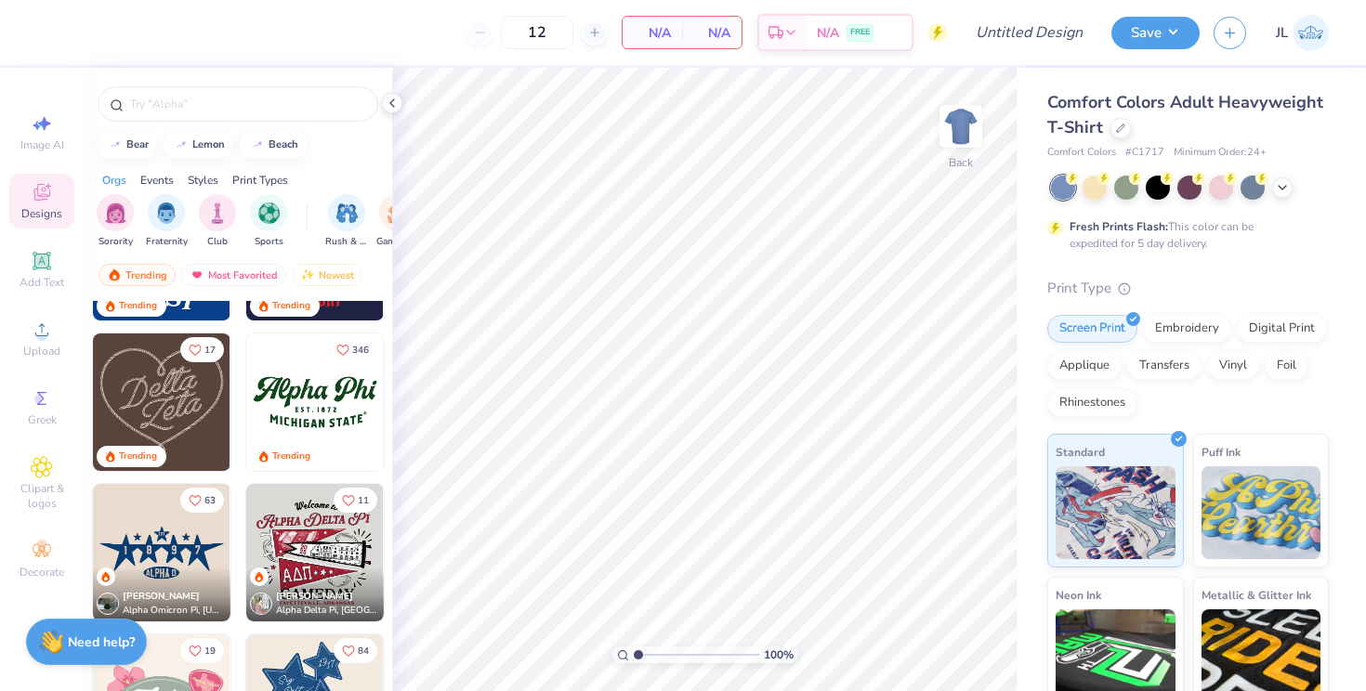
scroll to position [922, 0]
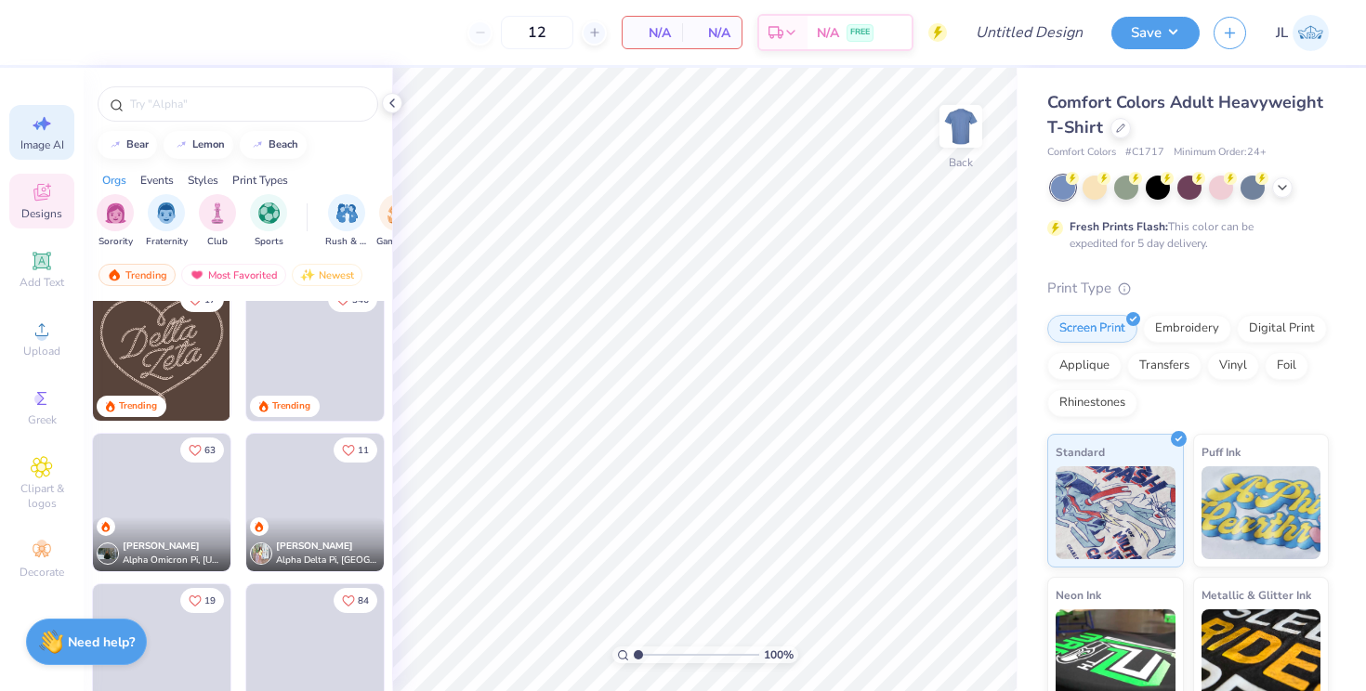
click at [40, 150] on span "Image AI" at bounding box center [42, 145] width 44 height 15
select select "4"
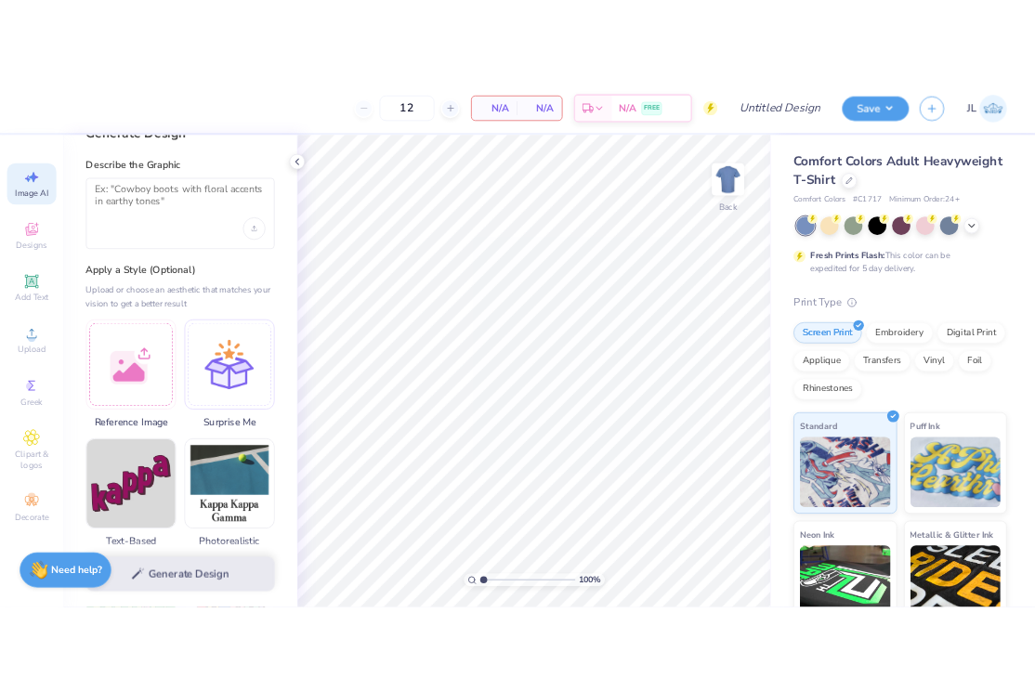
scroll to position [0, 0]
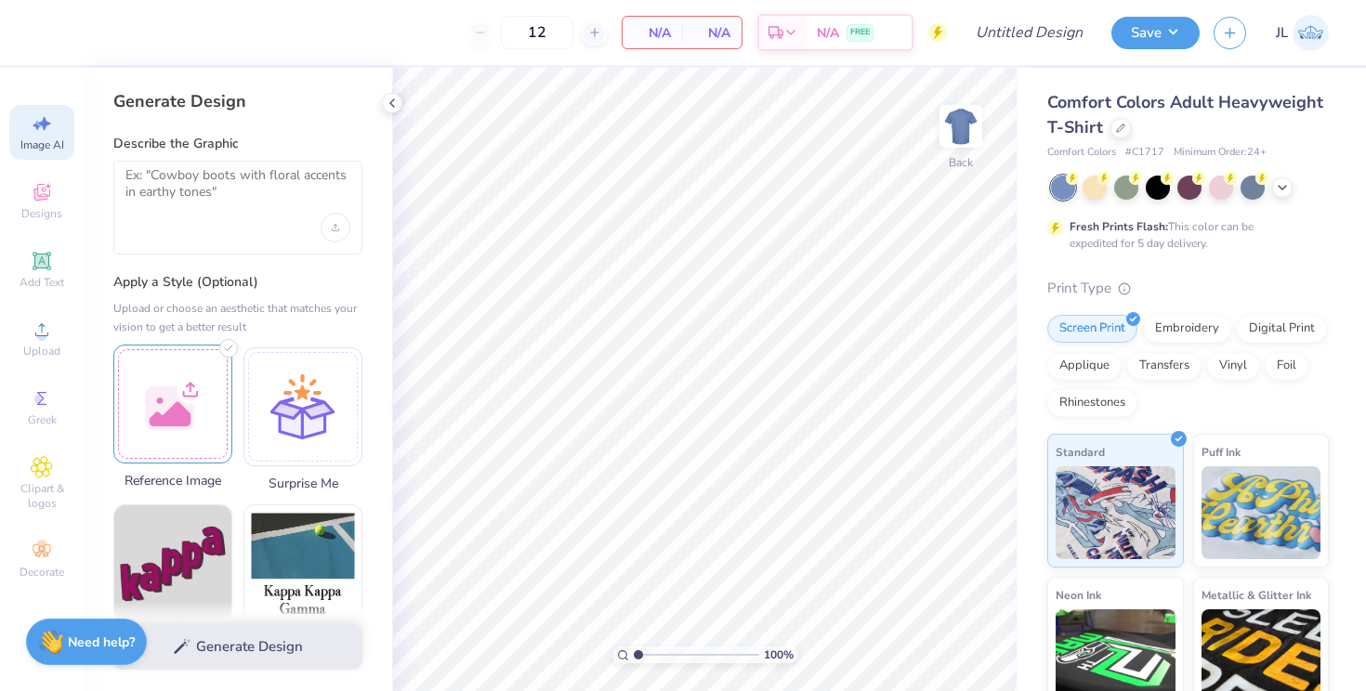
click at [193, 401] on div at bounding box center [172, 404] width 119 height 119
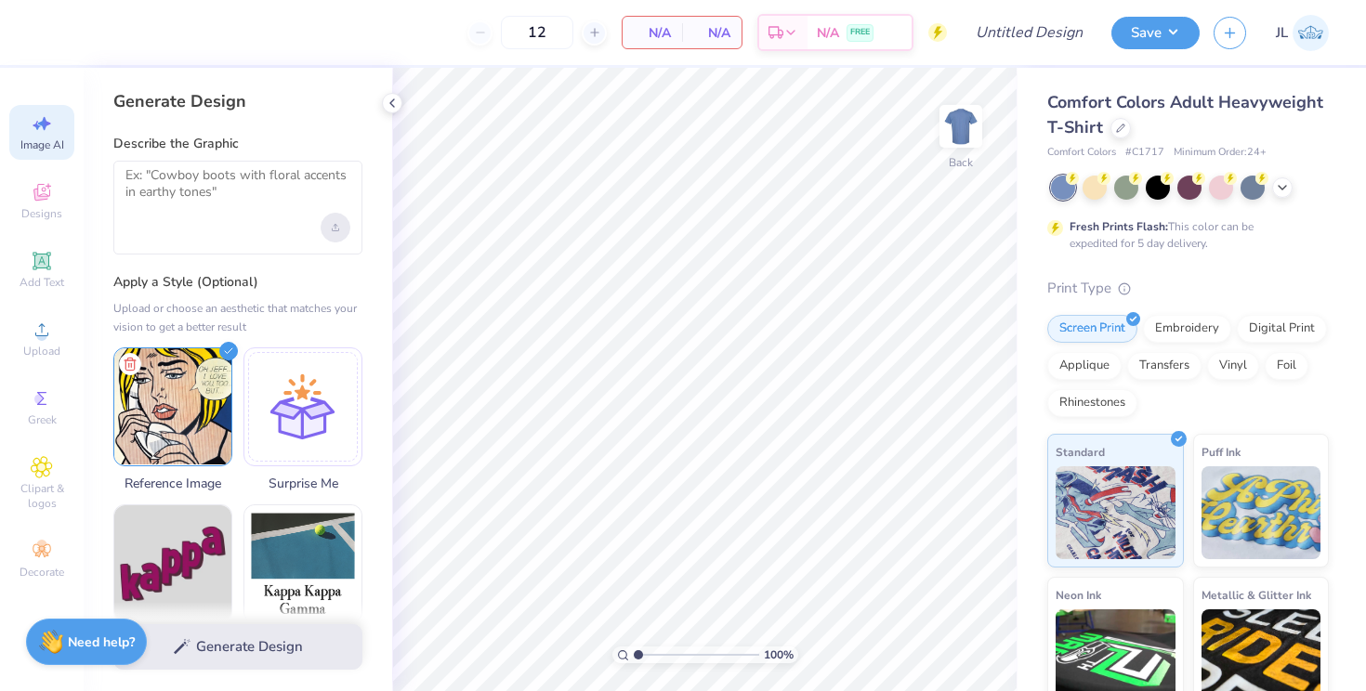
click at [335, 224] on icon "Upload image" at bounding box center [335, 226] width 0 height 5
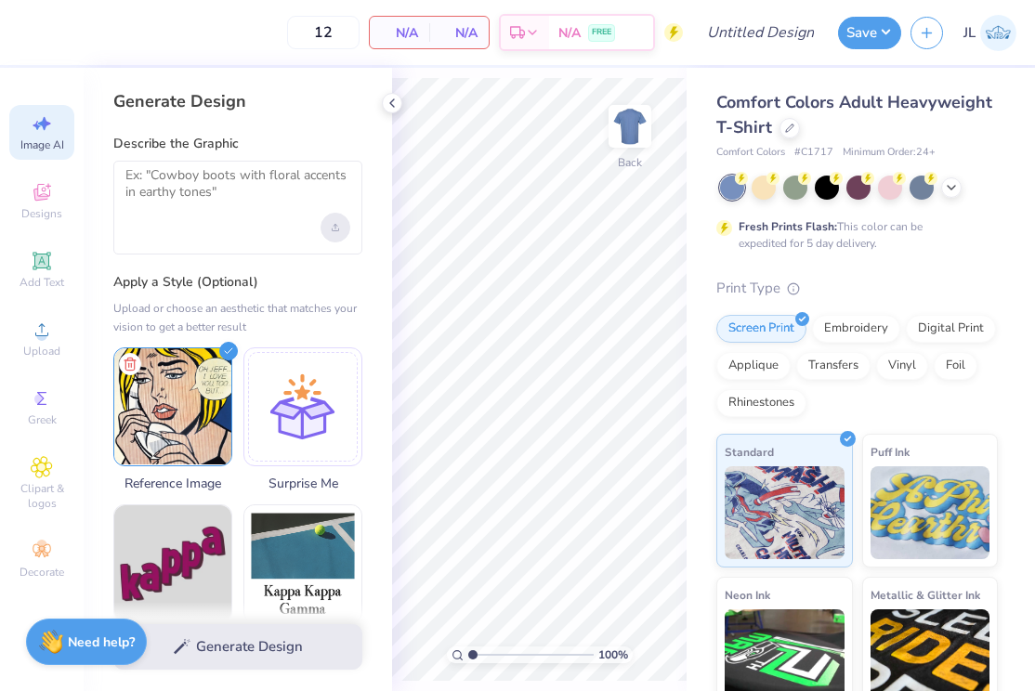
click at [326, 228] on div "Upload image" at bounding box center [336, 228] width 30 height 30
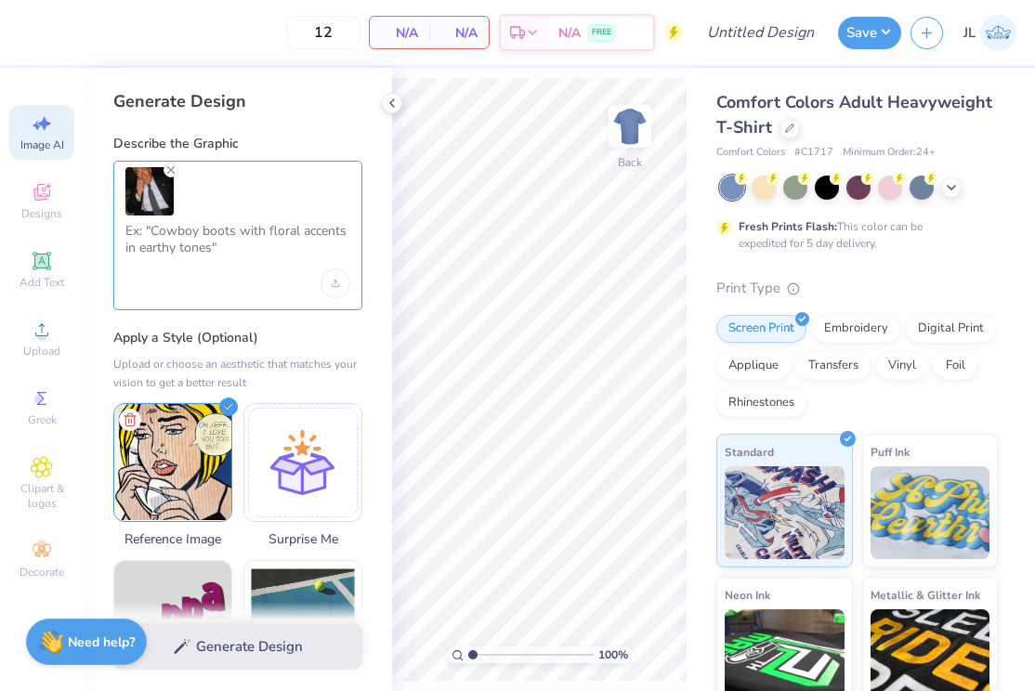
click at [249, 244] on textarea at bounding box center [237, 246] width 225 height 46
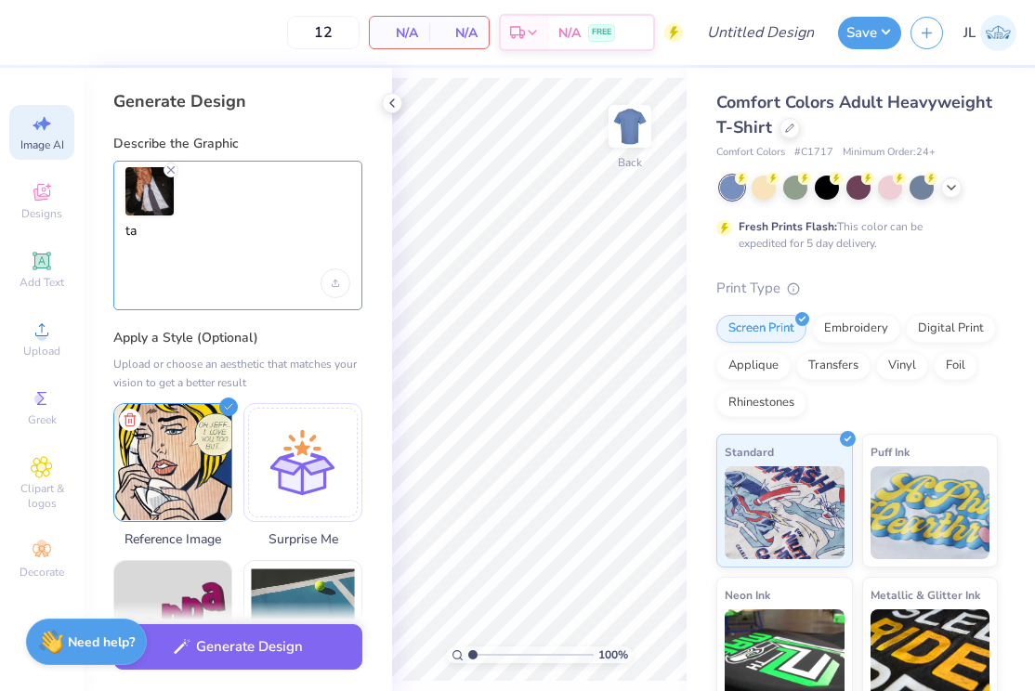
type textarea "t"
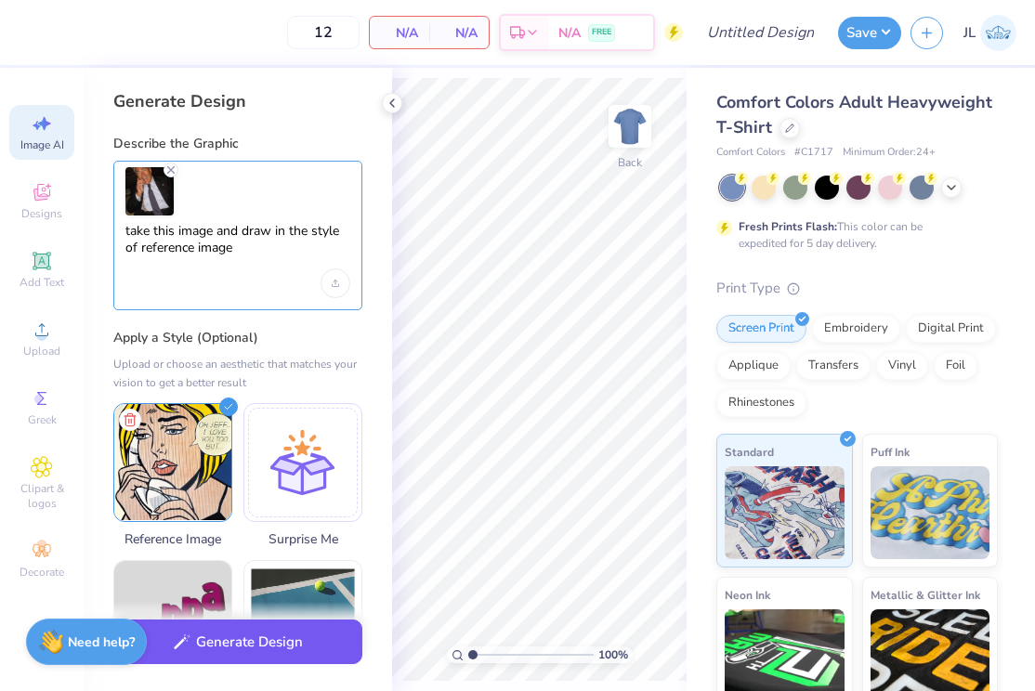
type textarea "take this image and draw in the style of reference image"
click at [207, 635] on button "Generate Design" at bounding box center [237, 643] width 249 height 46
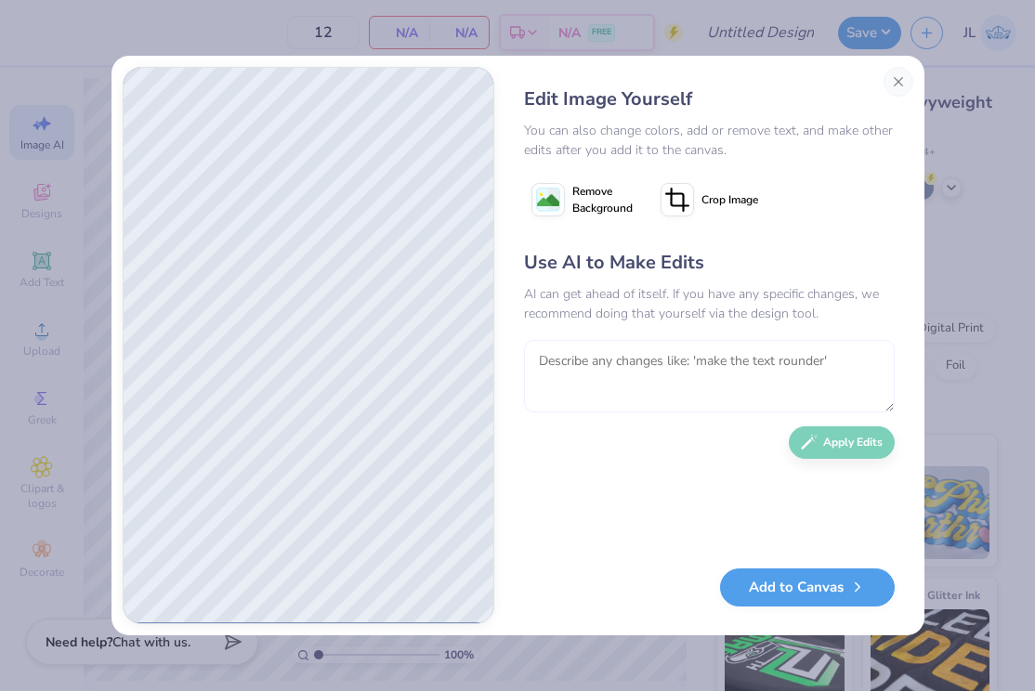
click at [682, 394] on textarea at bounding box center [709, 376] width 371 height 72
type textarea "make it look more similar to the man in the image provided"
click at [843, 437] on button "Apply Edits" at bounding box center [842, 438] width 106 height 33
